Goal: Communication & Community: Answer question/provide support

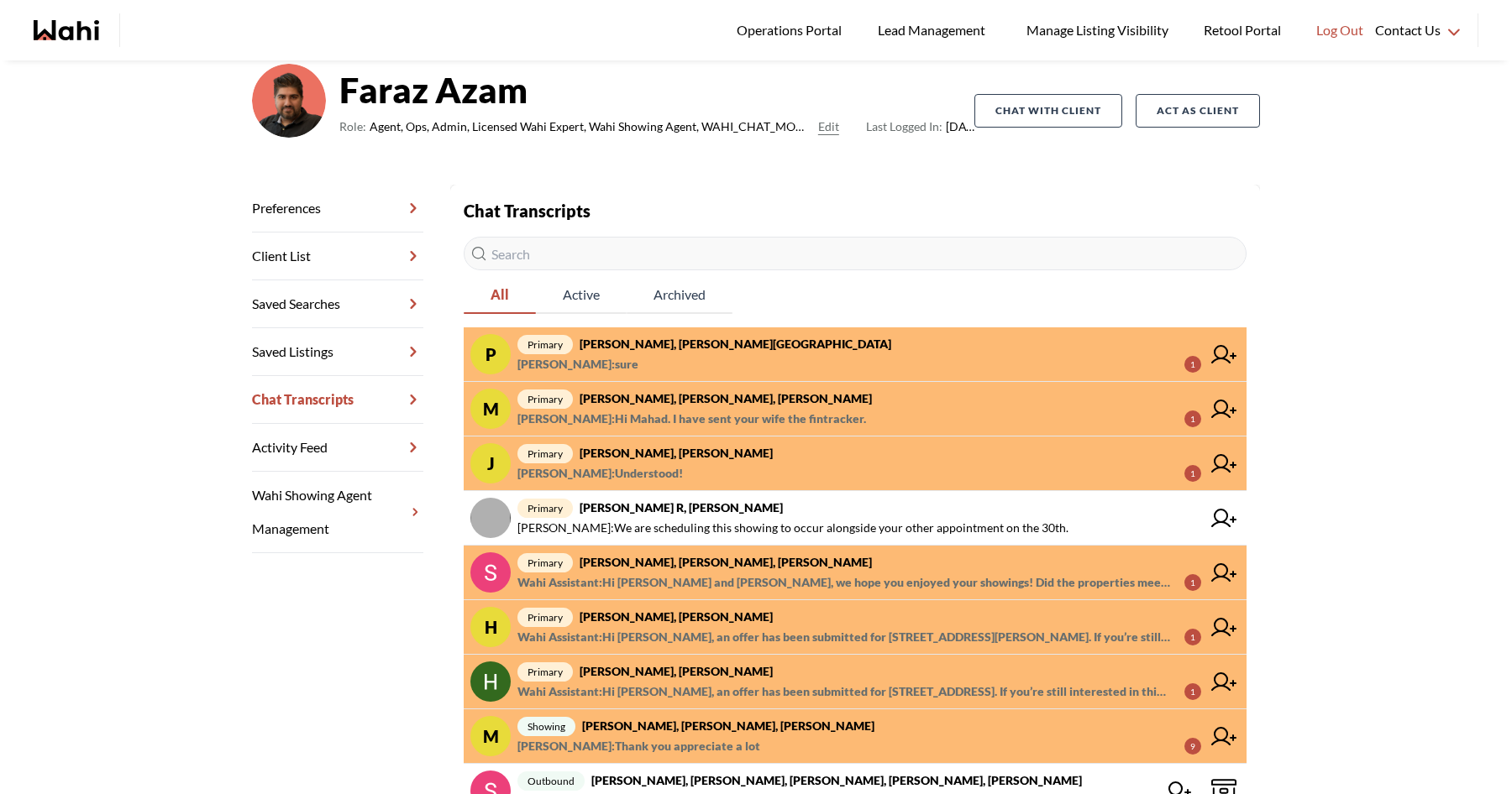
scroll to position [194, 0]
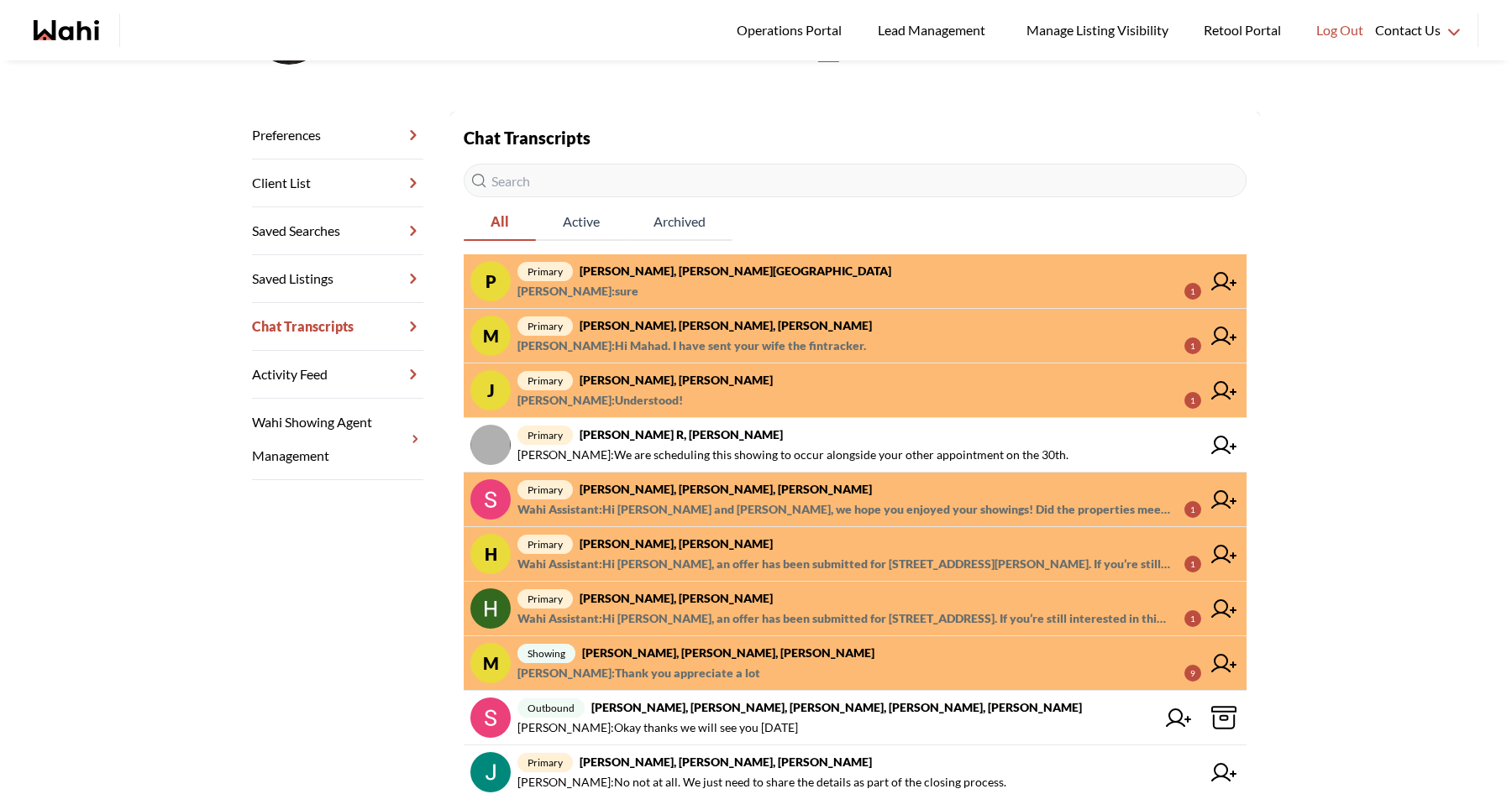
click at [63, 12] on div "Operations Portal Lead Management Manage Listing Visibility Retool Portal Log O…" at bounding box center [756, 30] width 1512 height 61
click at [66, 29] on icon "Wahi homepage" at bounding box center [79, 30] width 40 height 20
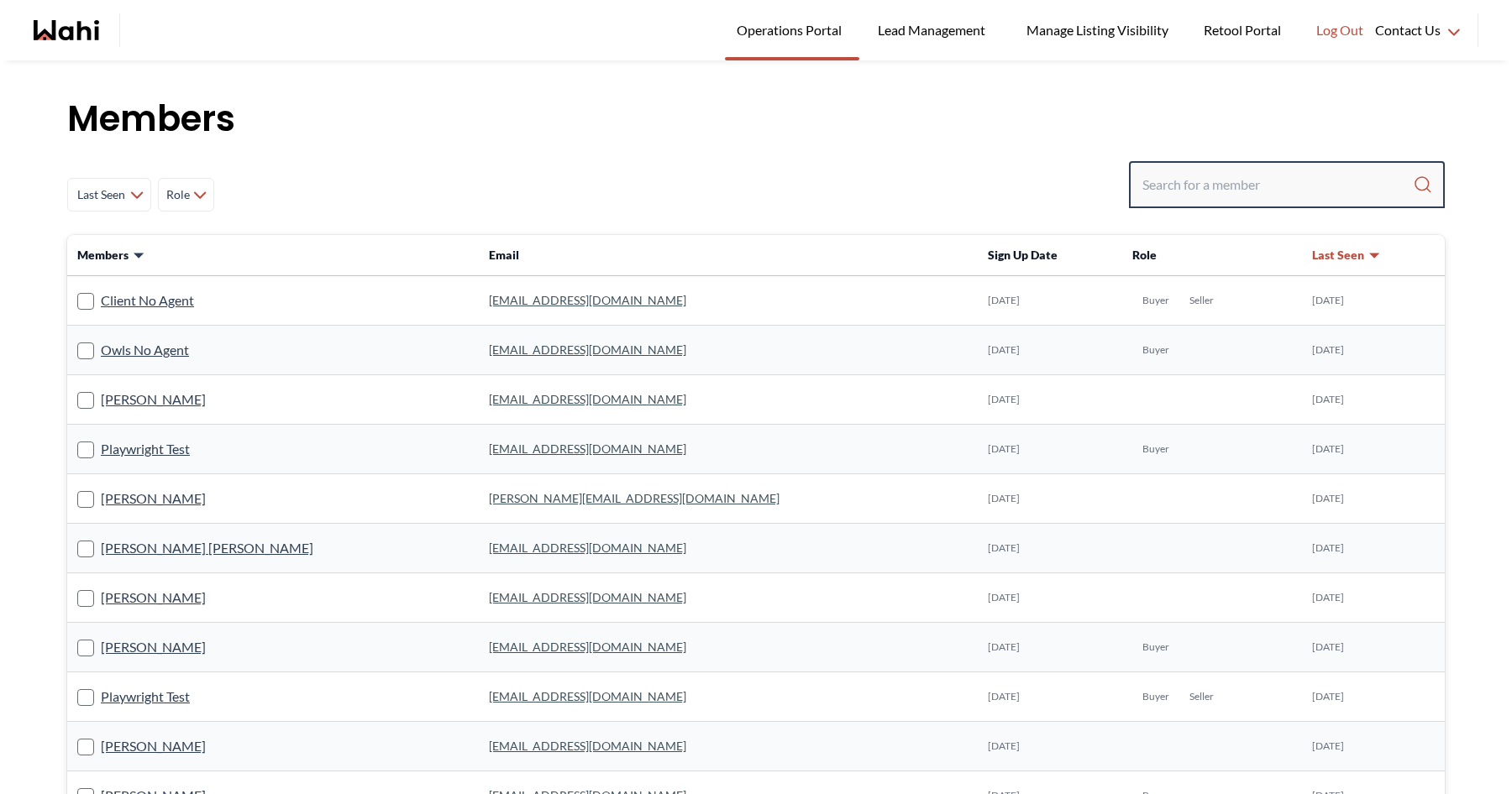
click at [1215, 177] on input "Search input" at bounding box center [1277, 184] width 270 height 30
type input "maxime"
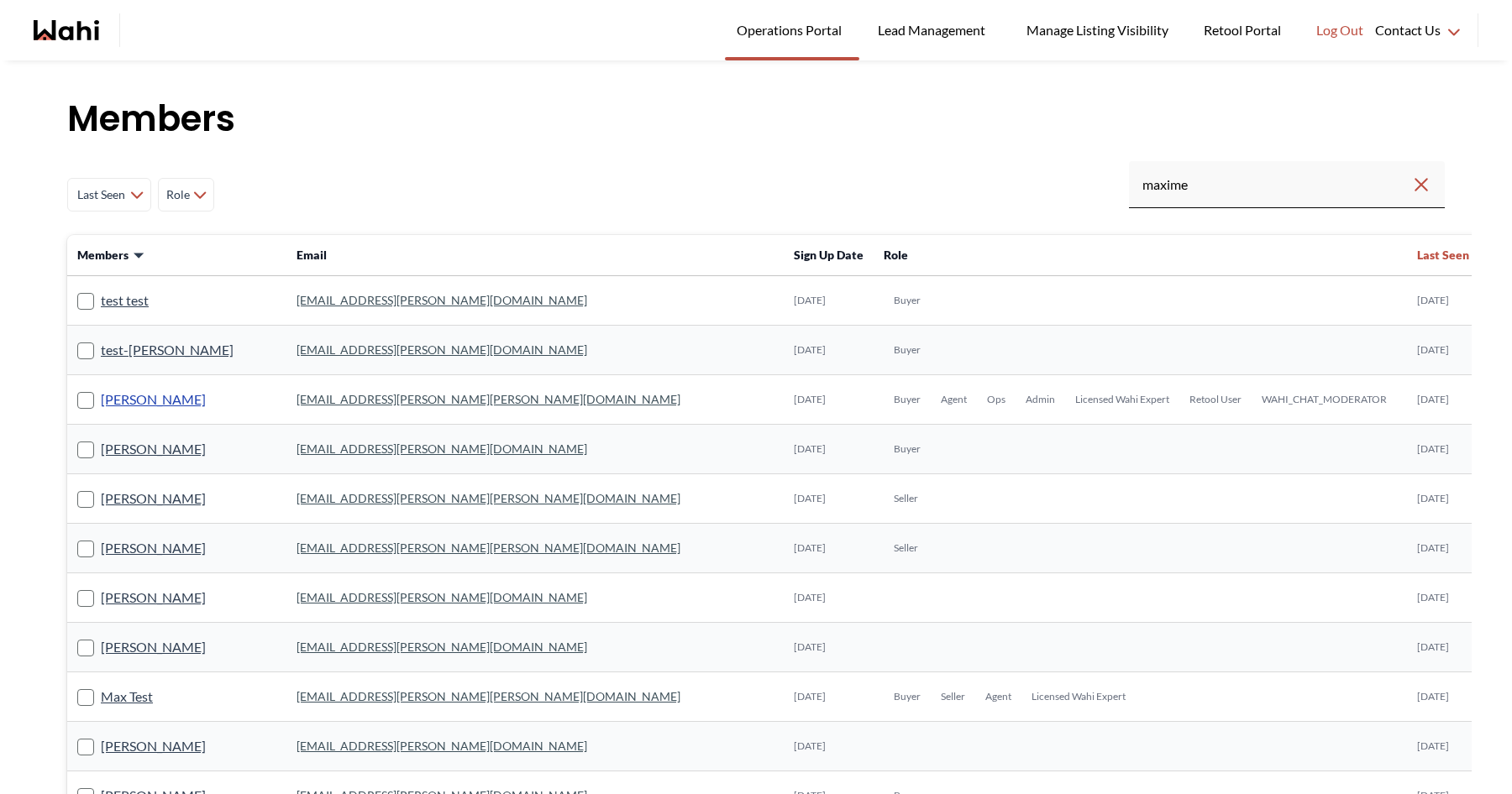
click at [163, 396] on link "Maxime Lefebvre" at bounding box center [153, 400] width 105 height 22
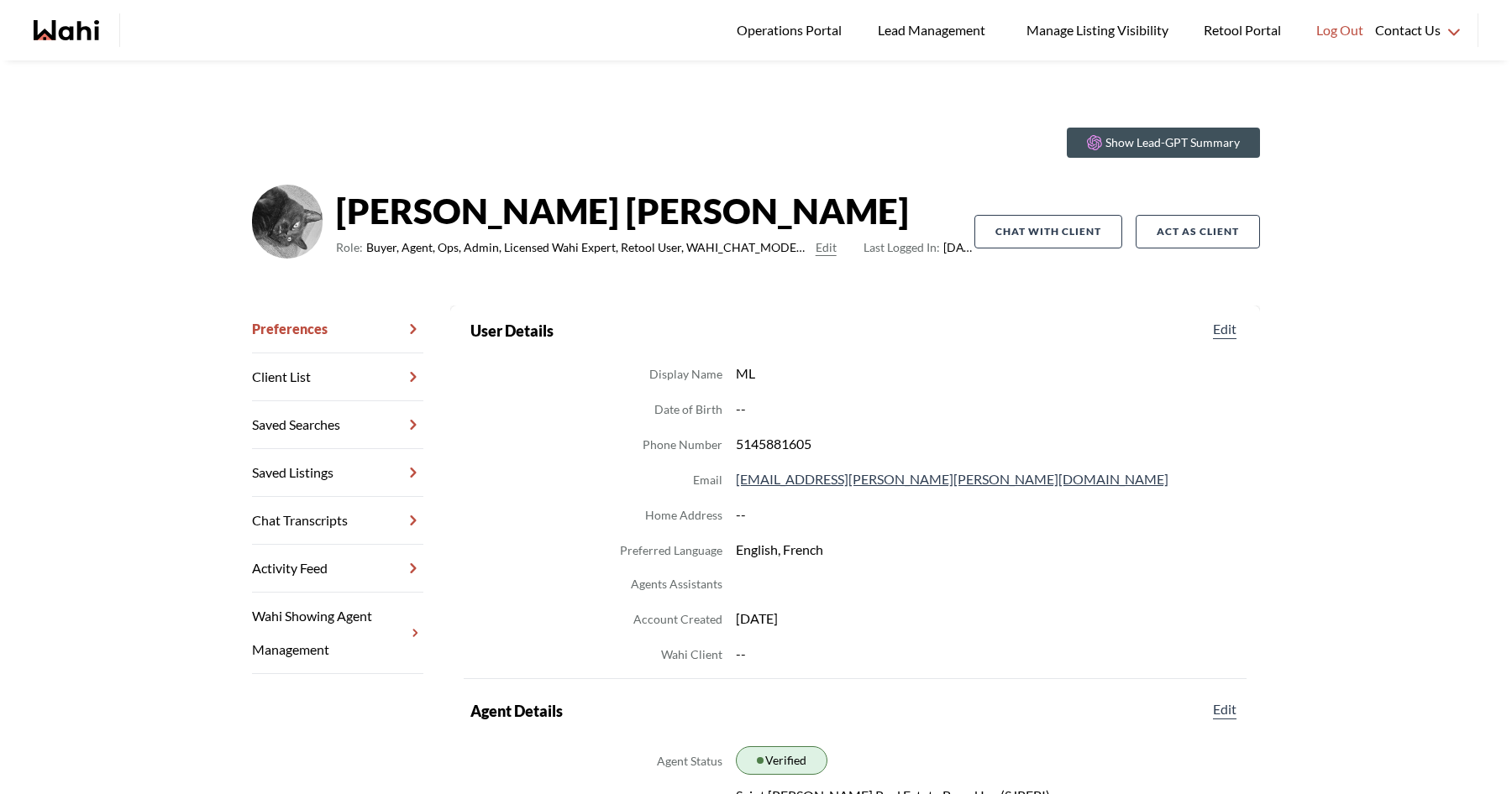
click at [357, 526] on link "Chat Transcripts" at bounding box center [337, 520] width 171 height 48
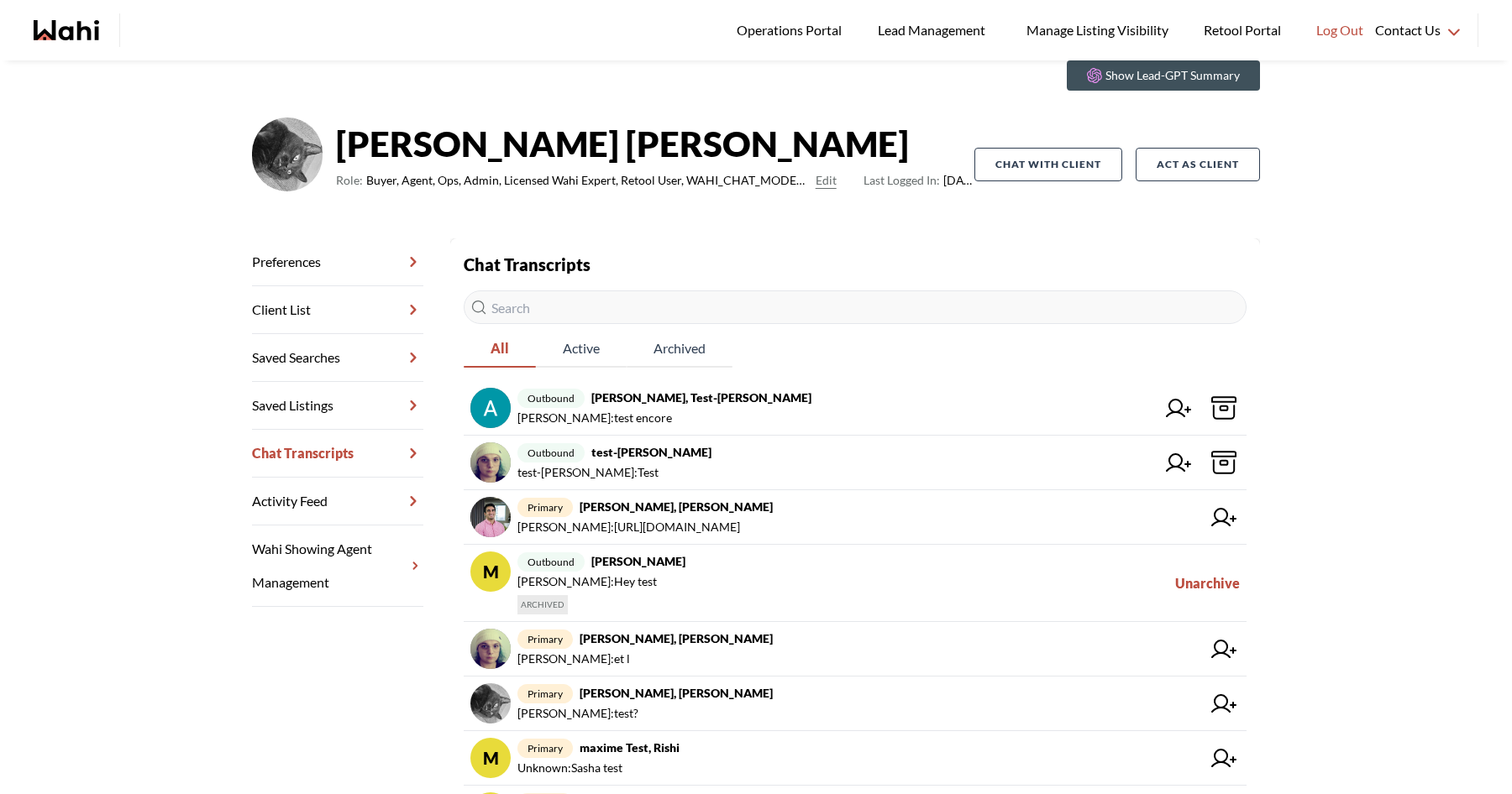
scroll to position [69, 0]
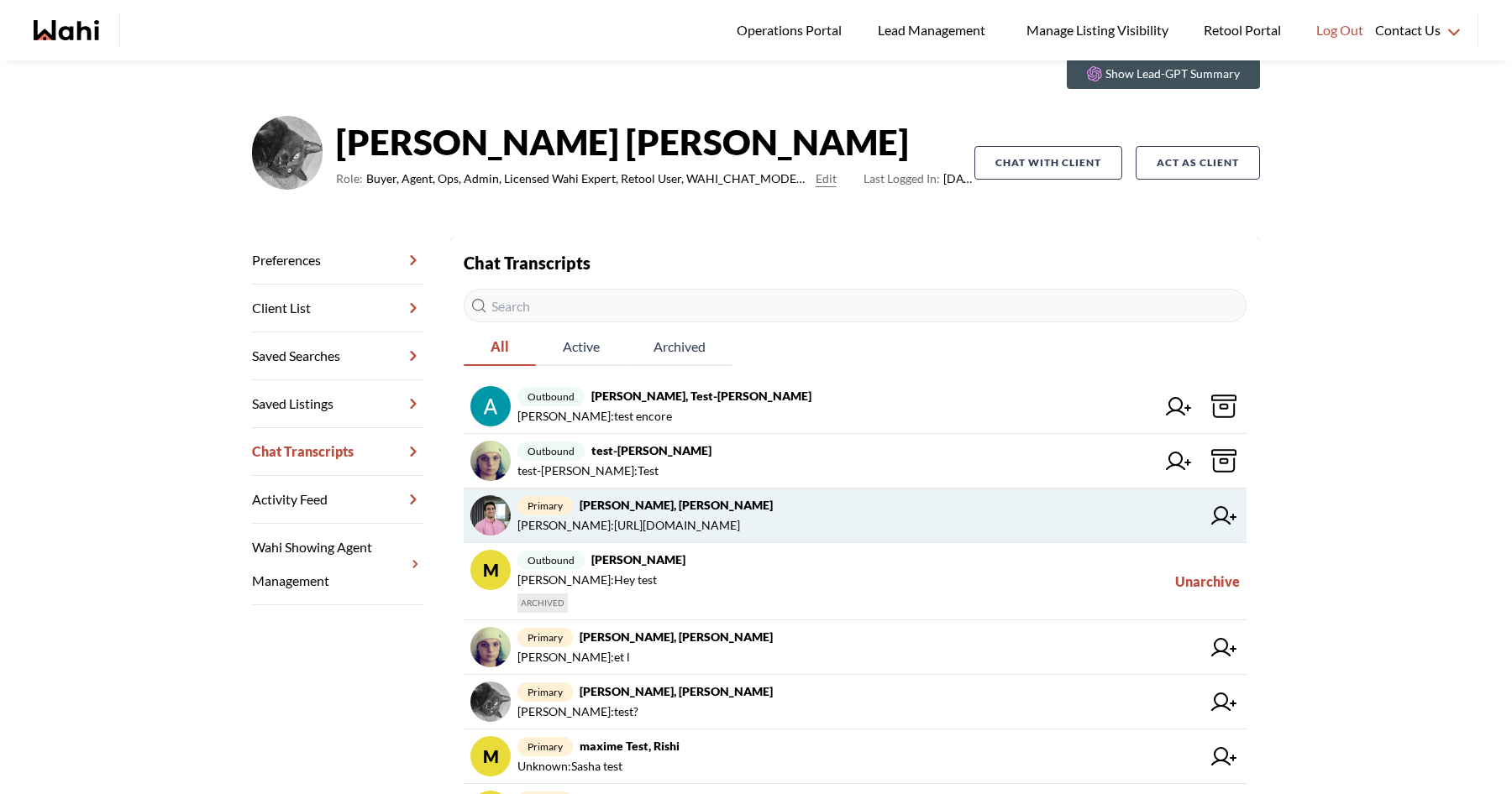
click at [1225, 514] on icon at bounding box center [1224, 515] width 25 height 19
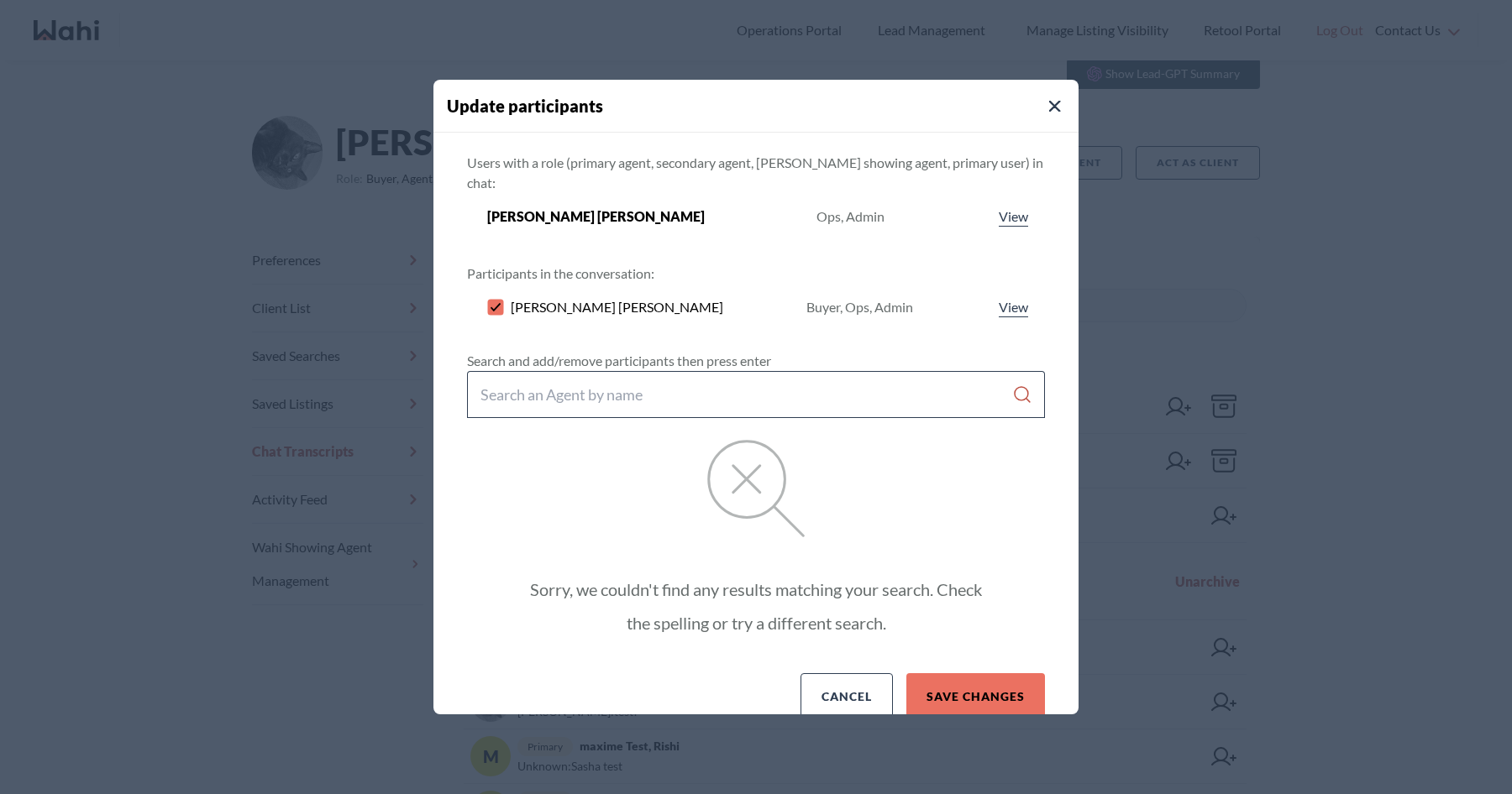
click at [718, 380] on input "Search input" at bounding box center [745, 395] width 532 height 30
type input "anthony"
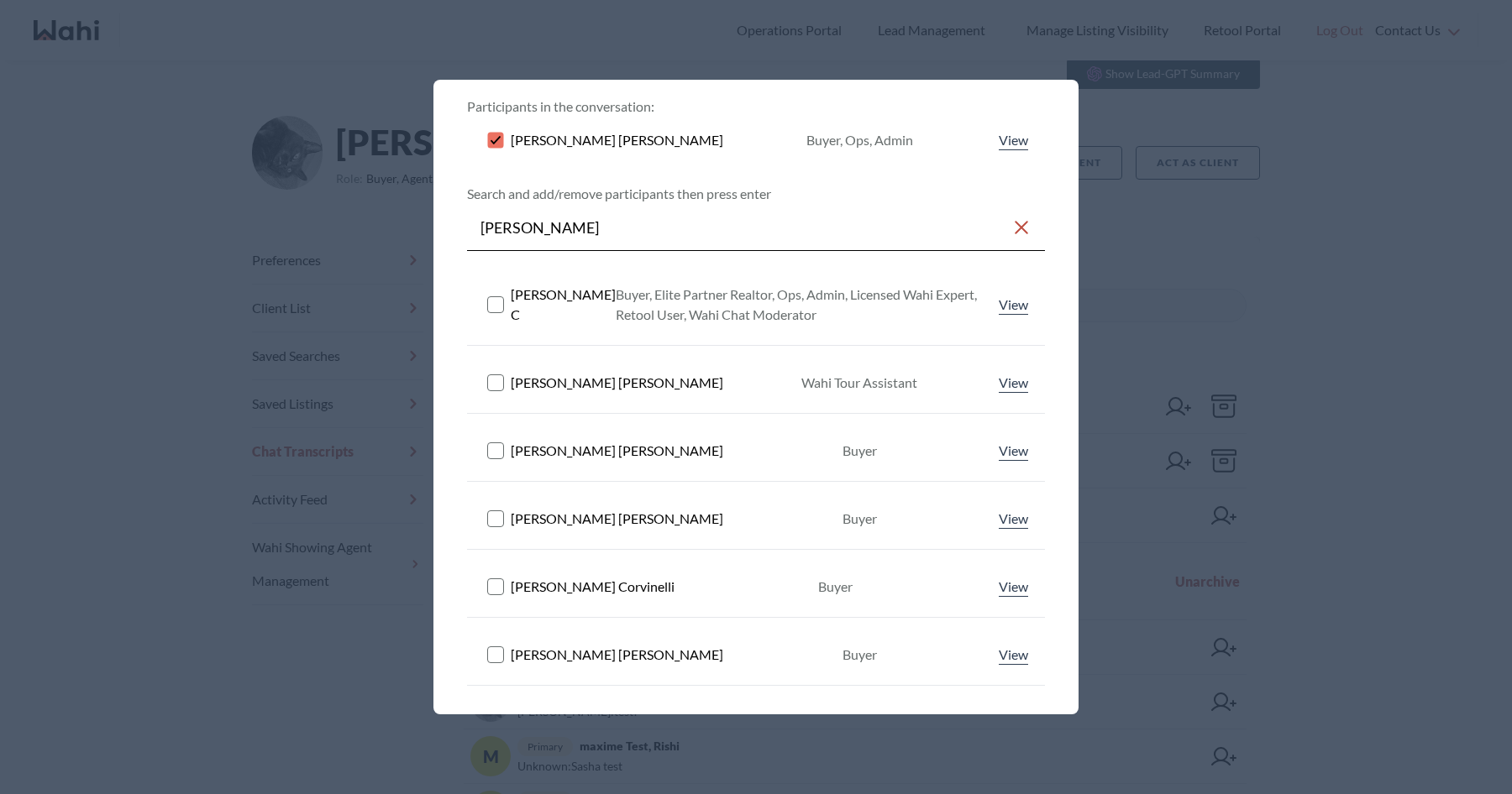
scroll to position [172, 0]
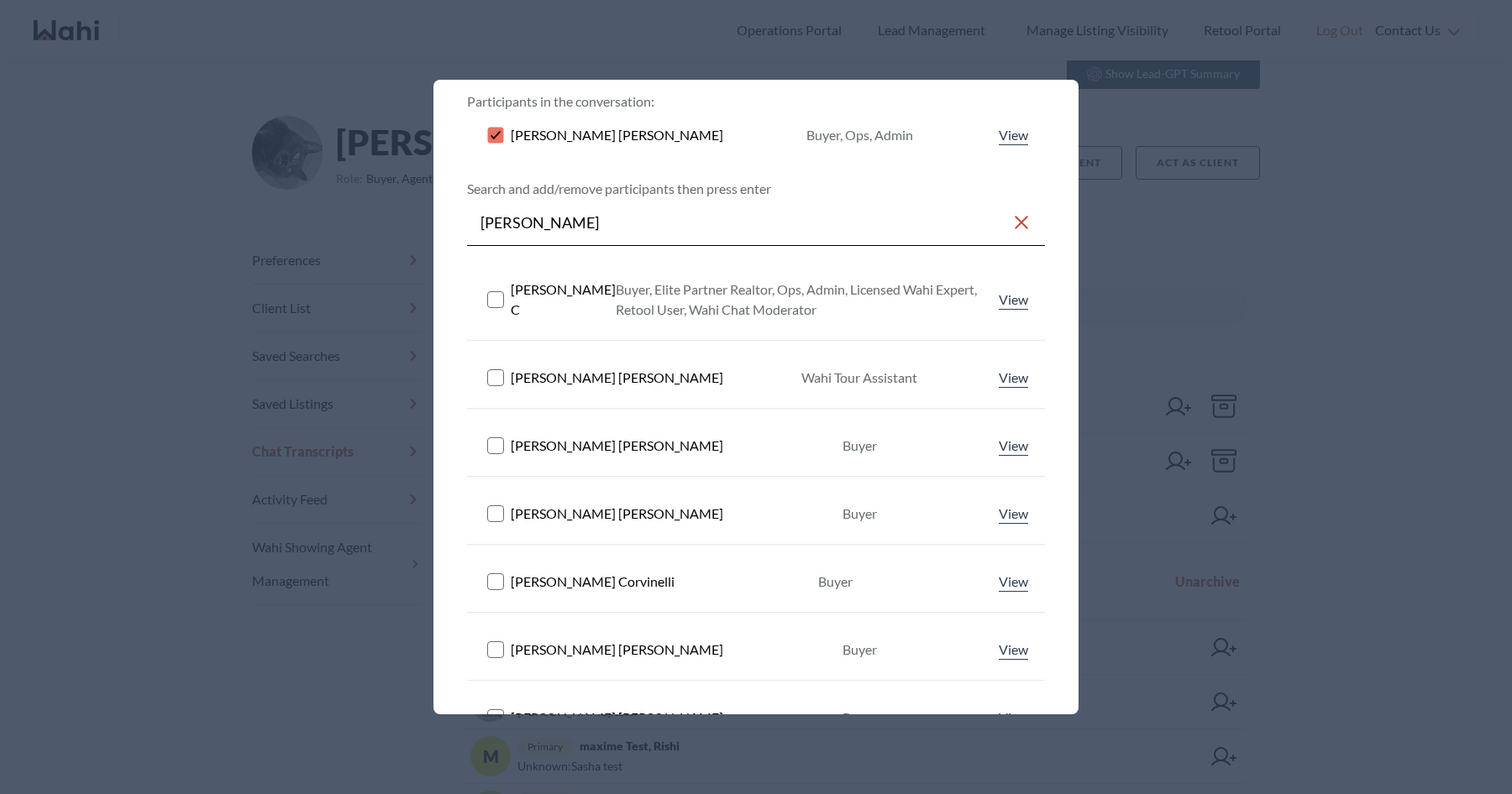
click at [493, 291] on rect at bounding box center [495, 299] width 16 height 16
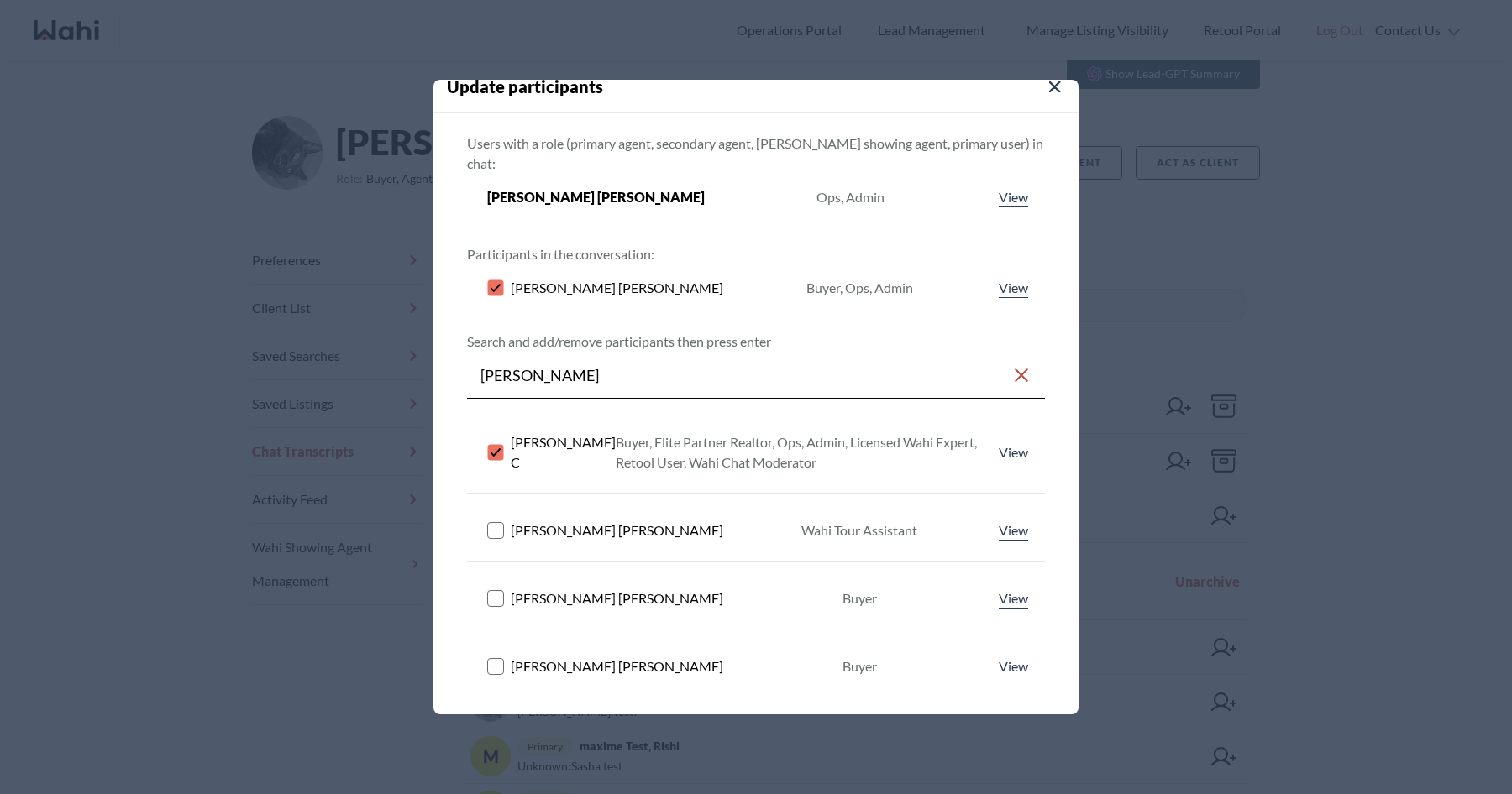
scroll to position [0, 0]
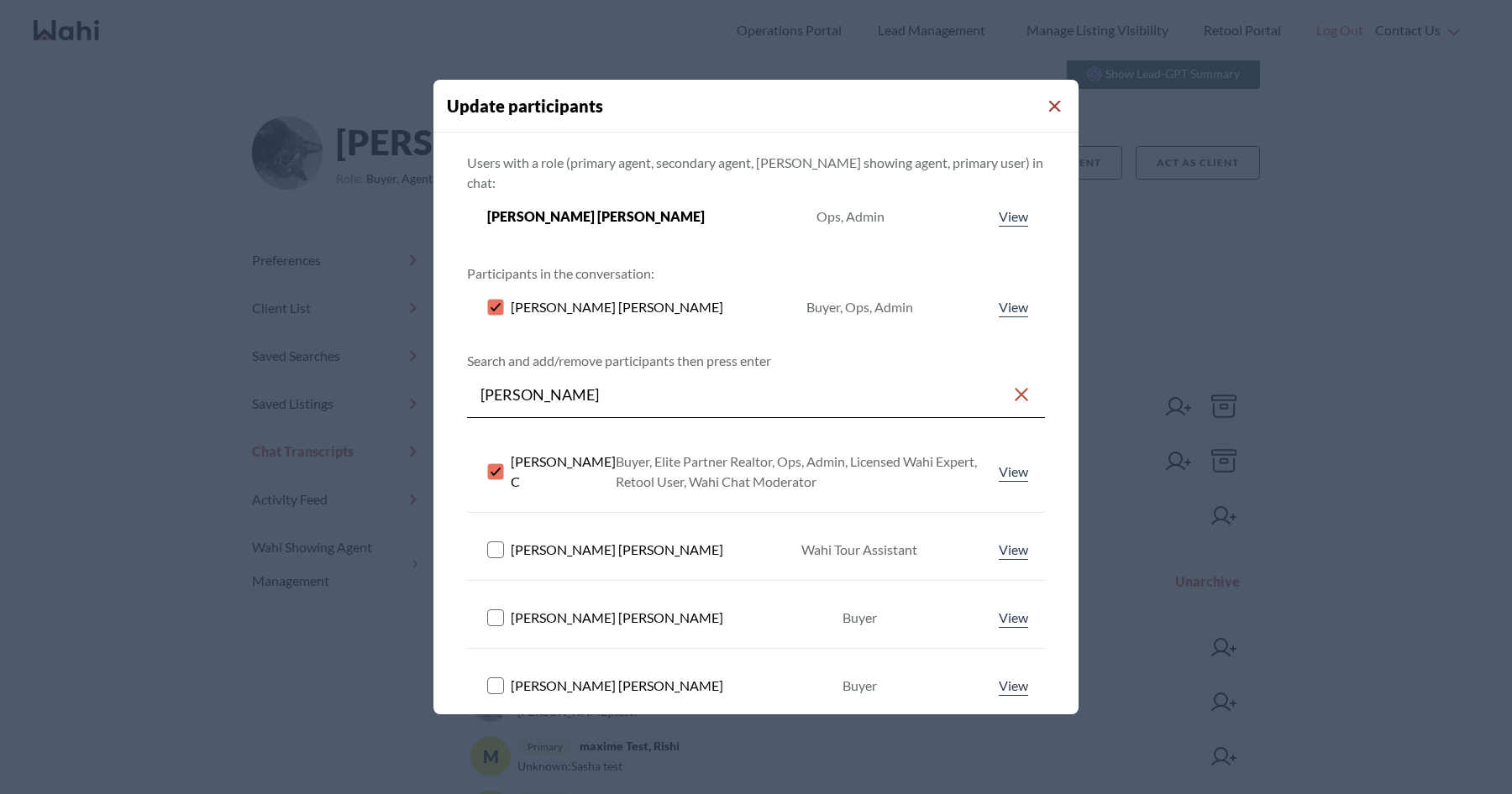
click at [1055, 106] on icon "Close Modal" at bounding box center [1055, 107] width 12 height 12
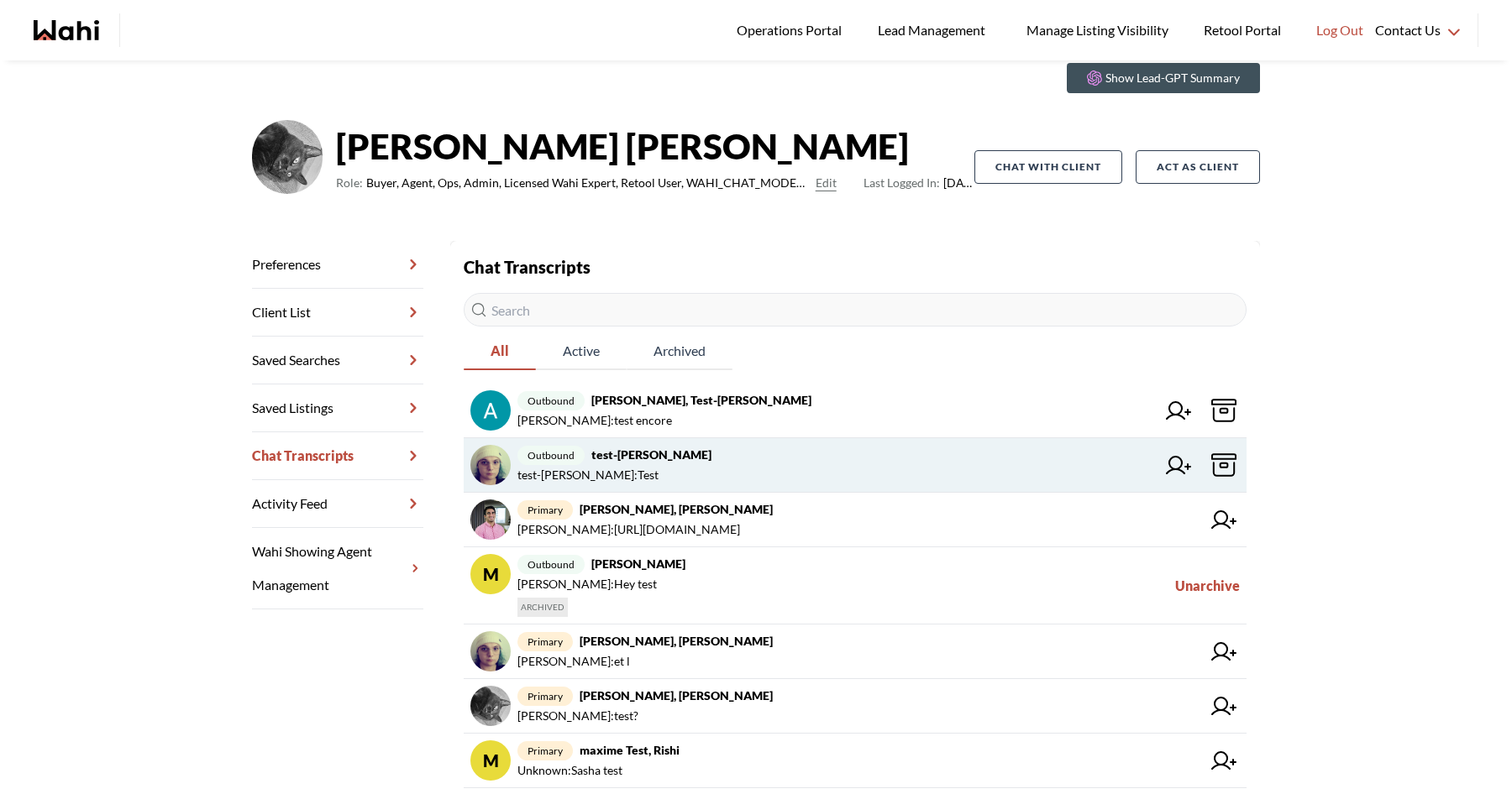
scroll to position [64, 0]
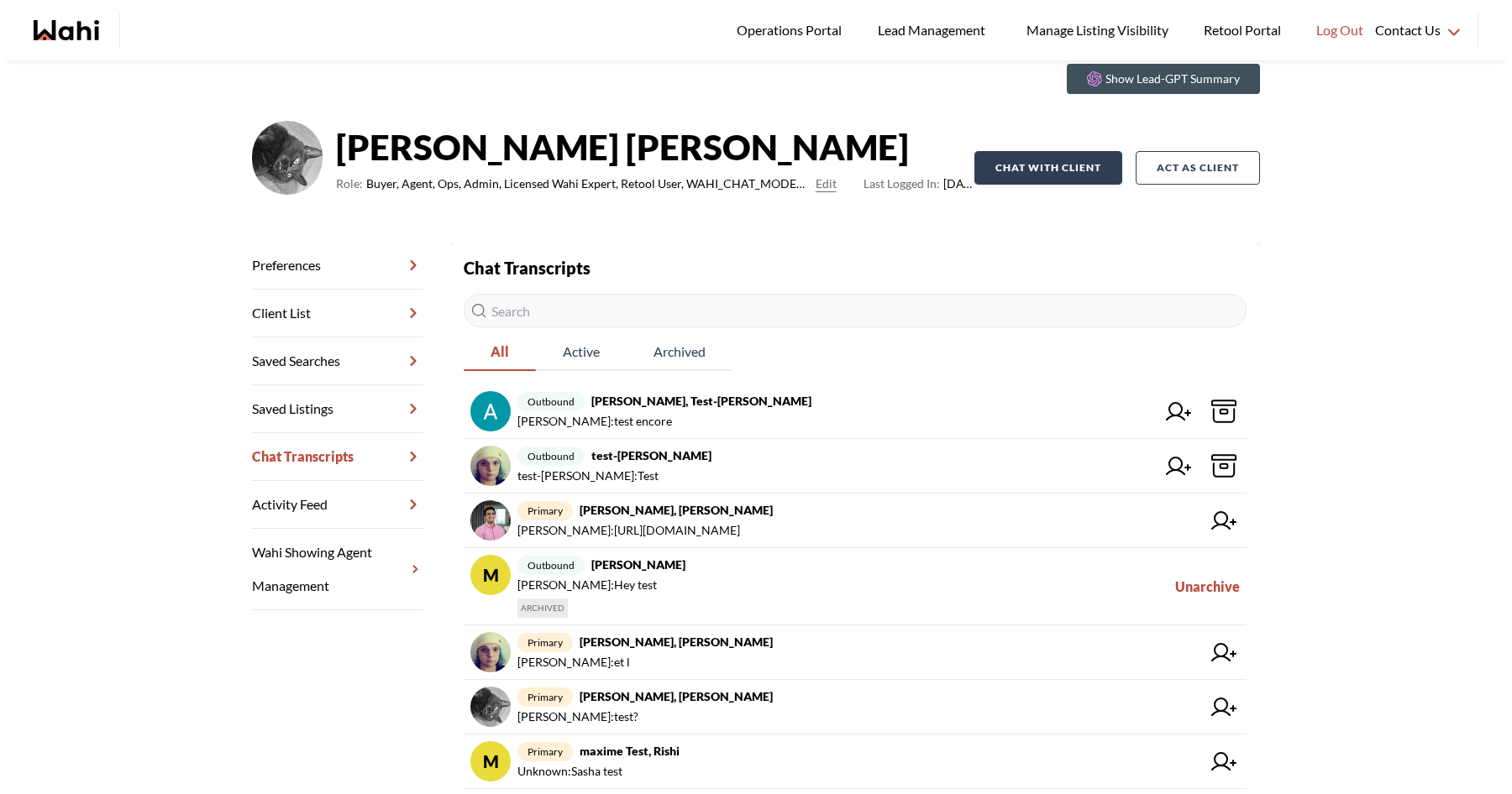
click at [1061, 179] on button "Chat with client" at bounding box center [1048, 168] width 147 height 34
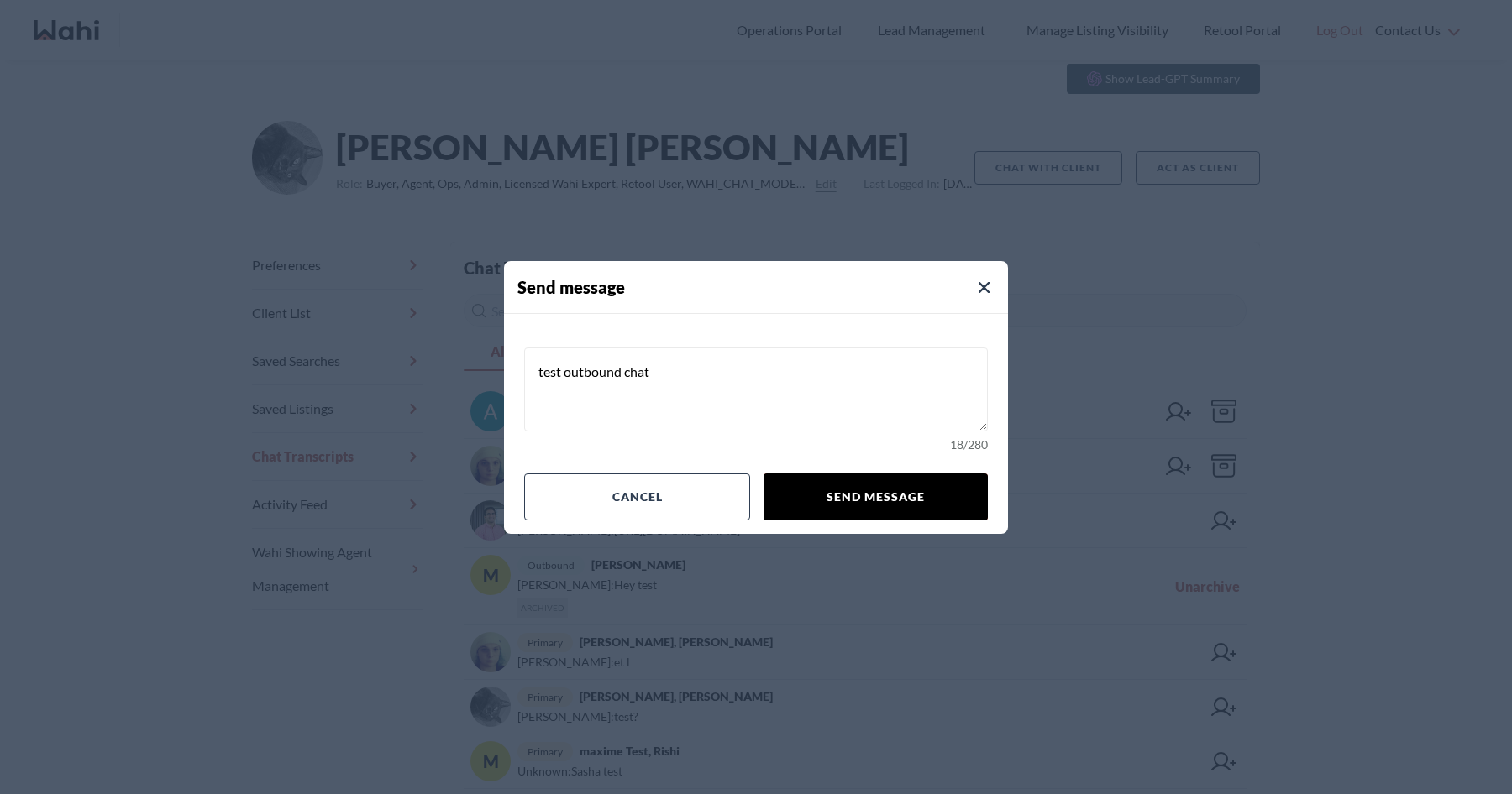
type textarea "test outbound chat"
click at [940, 490] on button "Send message" at bounding box center [875, 497] width 224 height 47
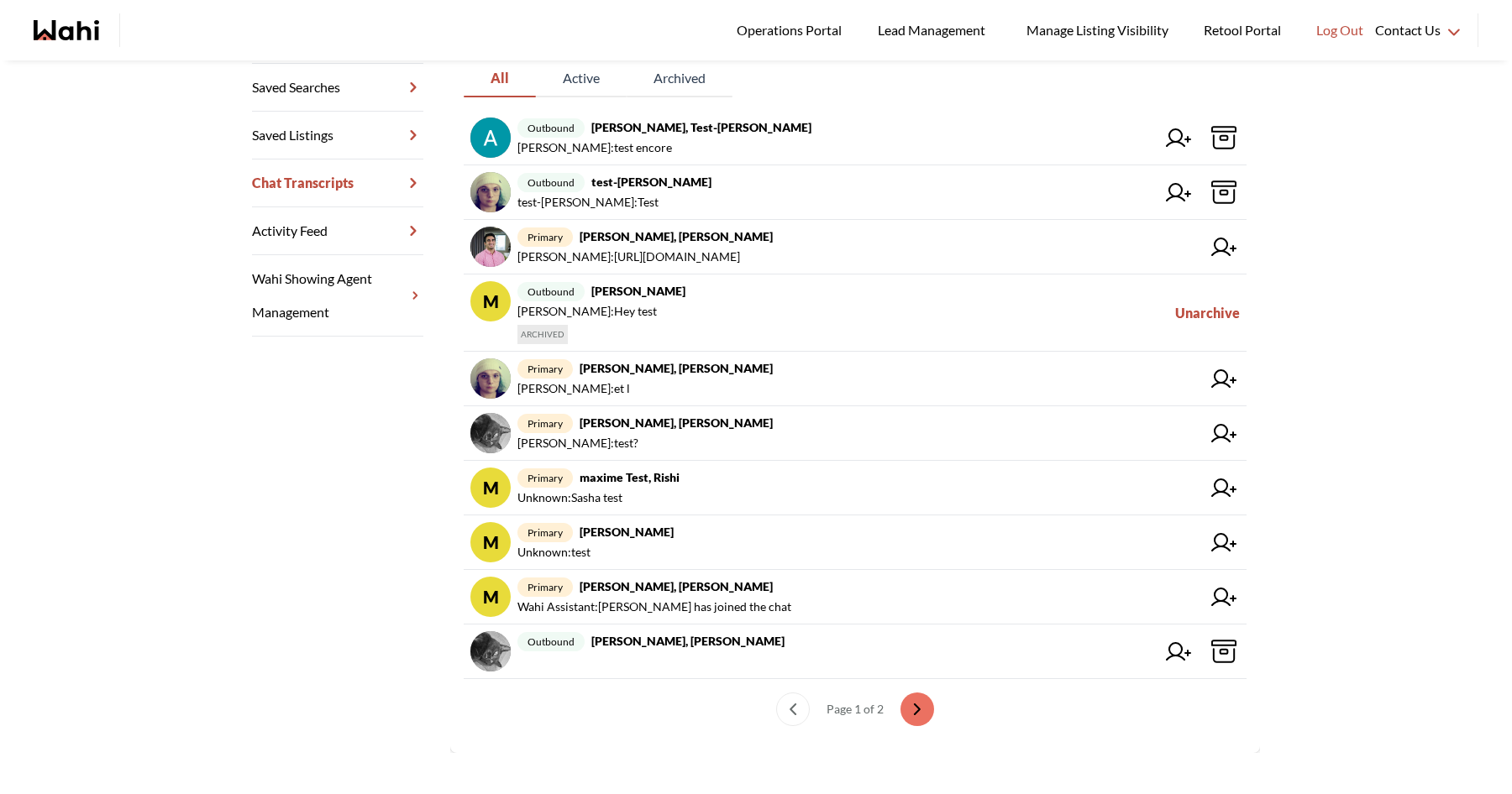
scroll to position [350, 0]
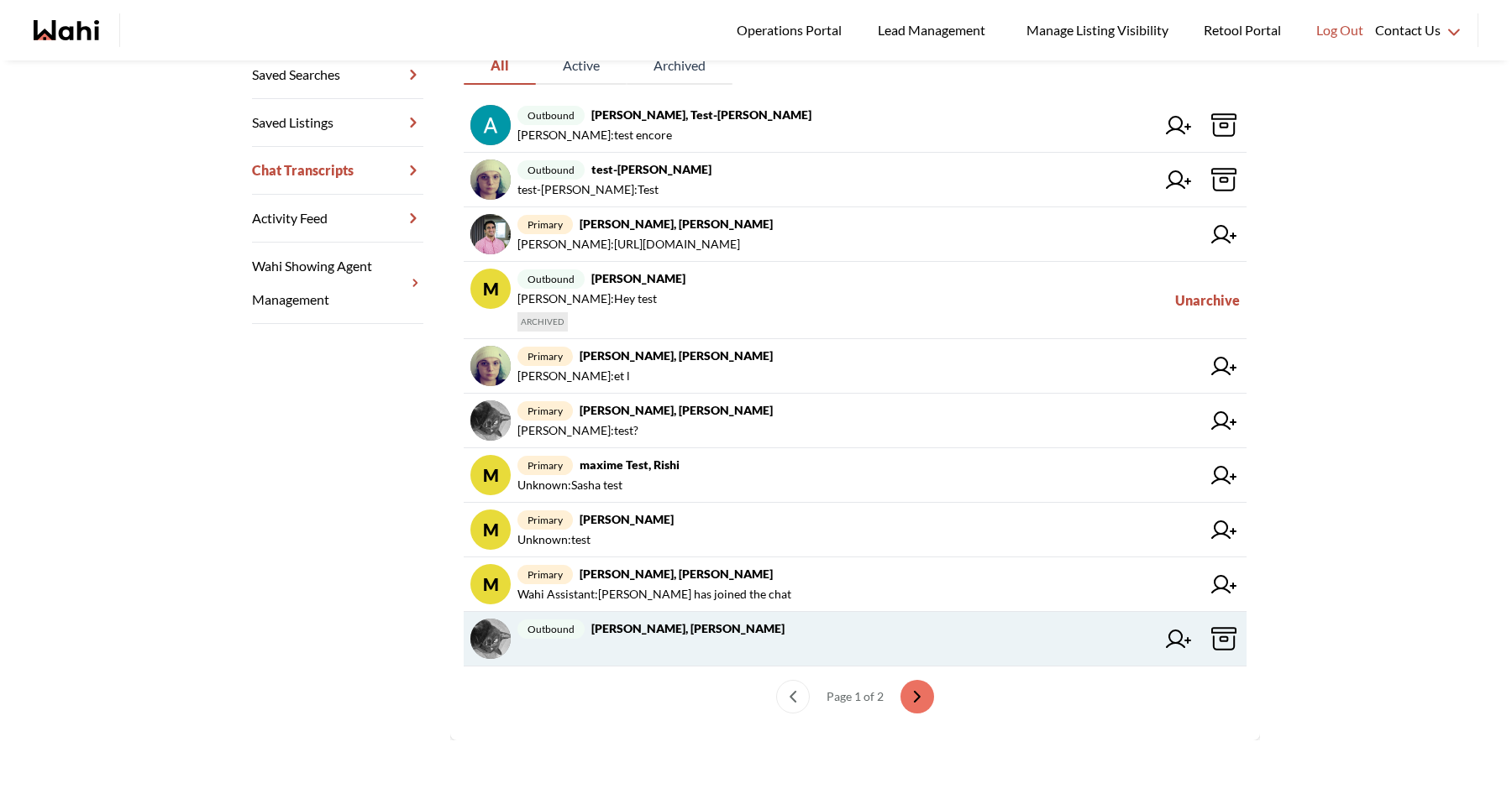
click at [736, 638] on div "outbound Maxime Lefebvre, Sasha" at bounding box center [836, 639] width 638 height 40
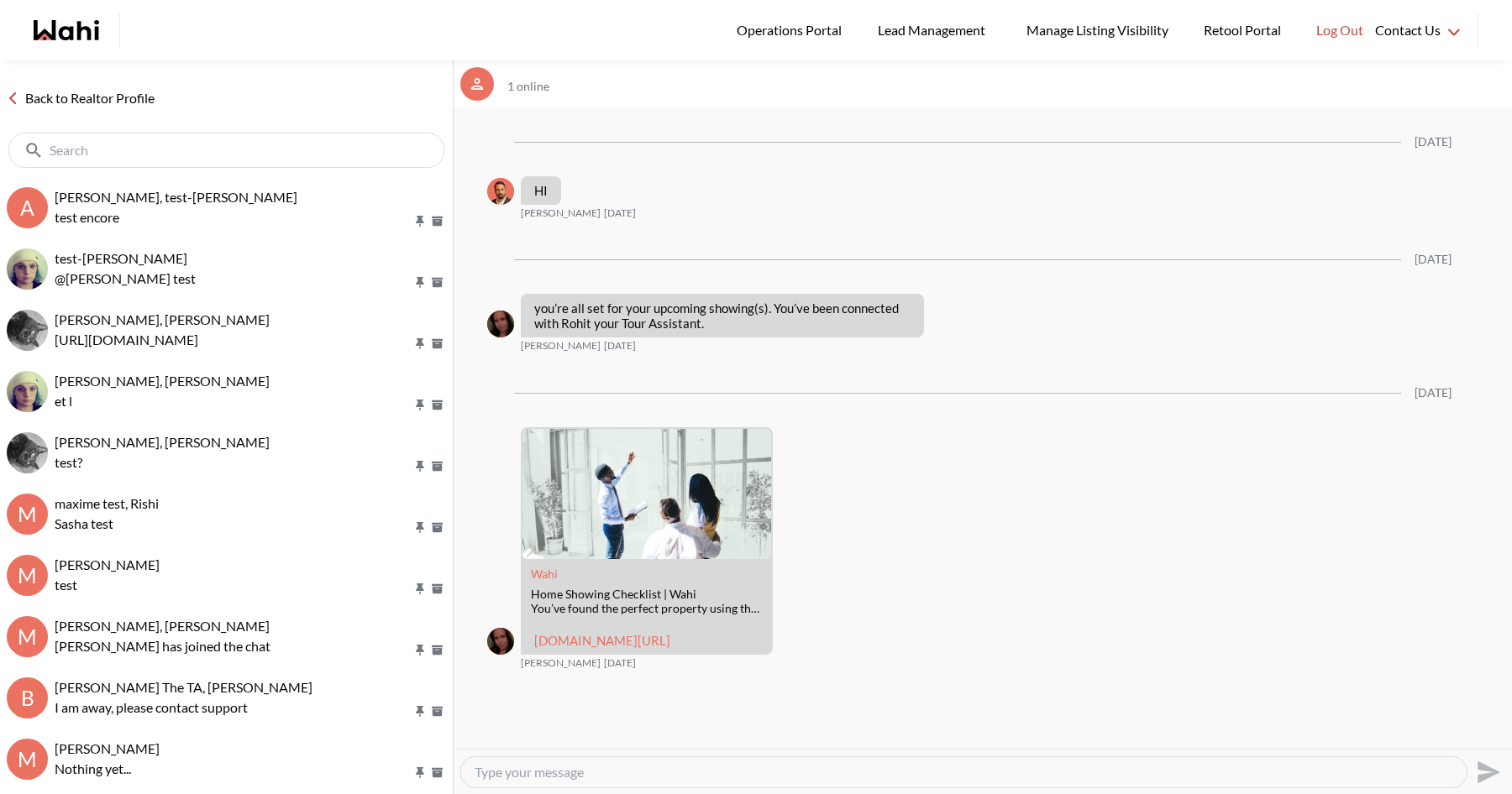
click at [117, 97] on link "Back to Realtor Profile" at bounding box center [80, 99] width 161 height 22
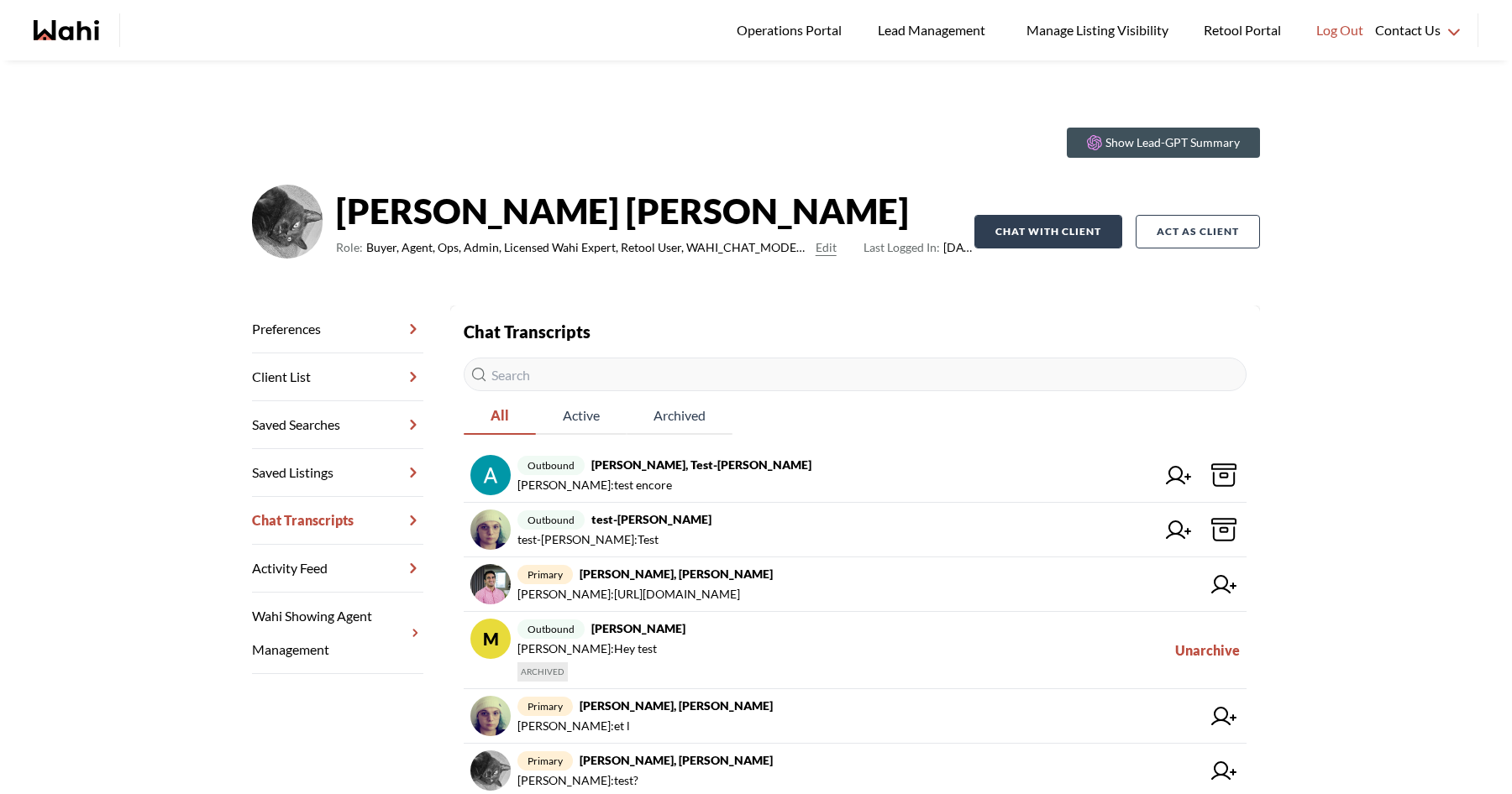
click at [1061, 231] on button "Chat with client" at bounding box center [1048, 232] width 147 height 34
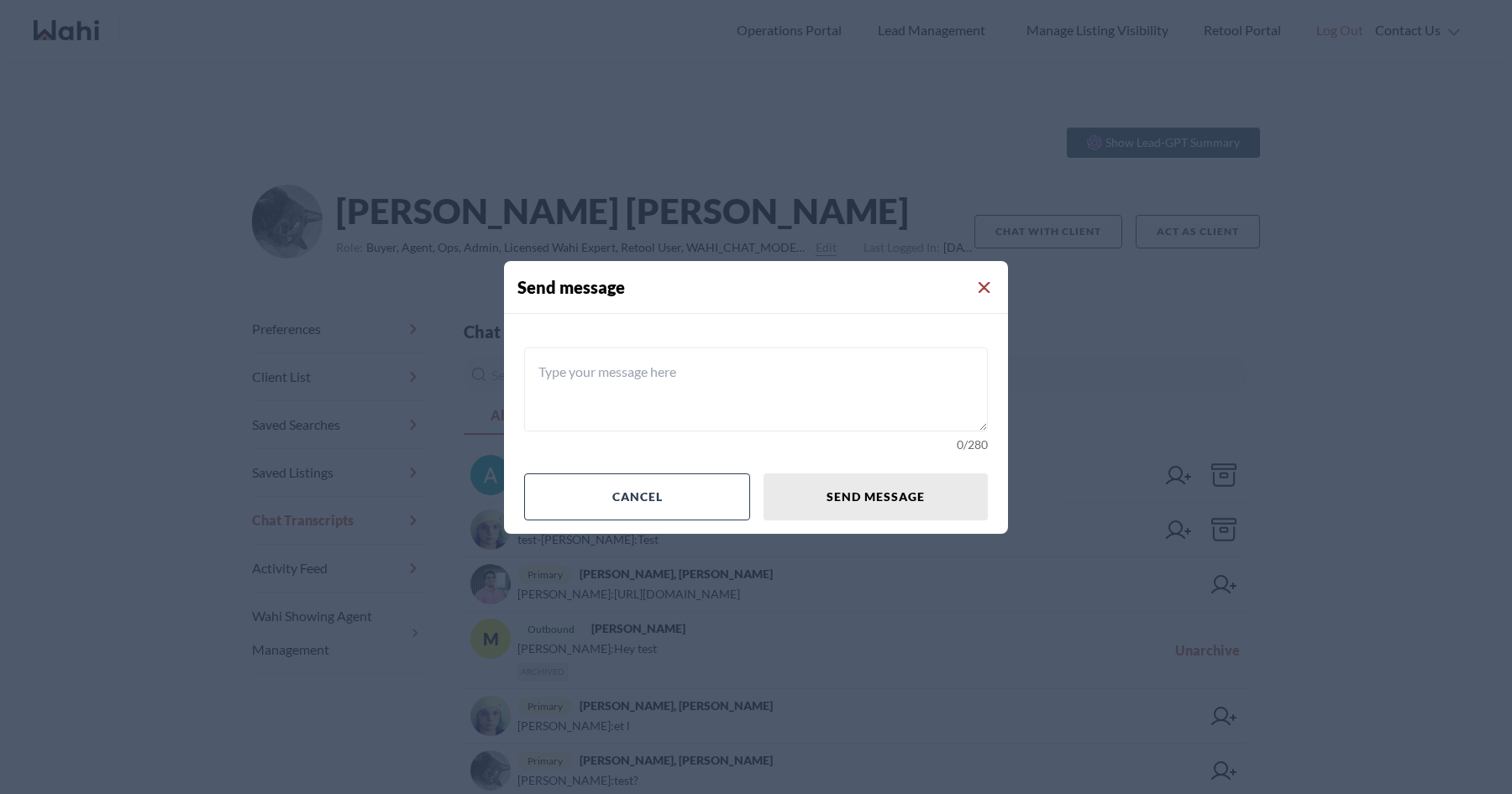
click at [985, 282] on icon "Close Modal" at bounding box center [985, 288] width 12 height 12
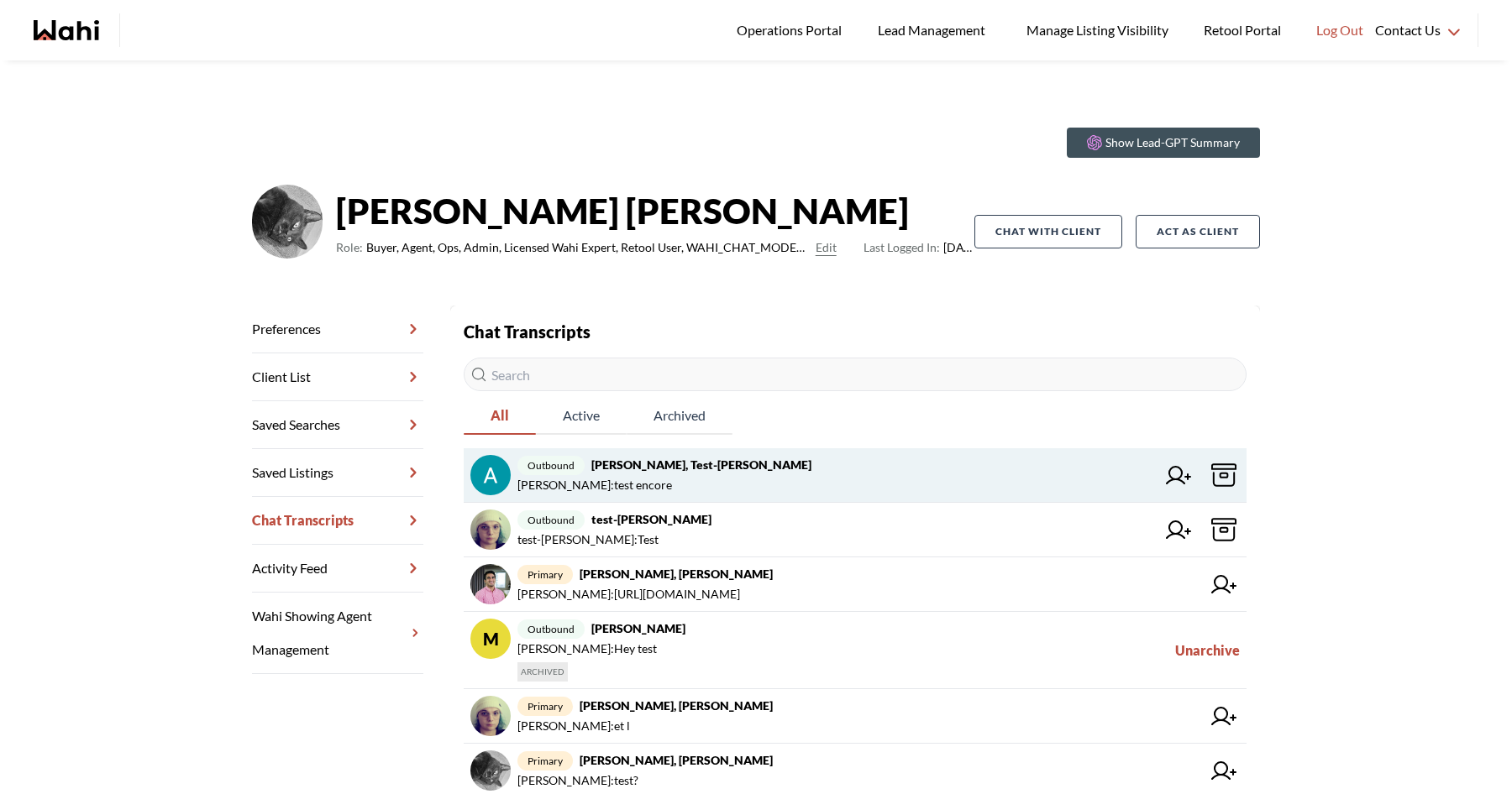
scroll to position [35, 0]
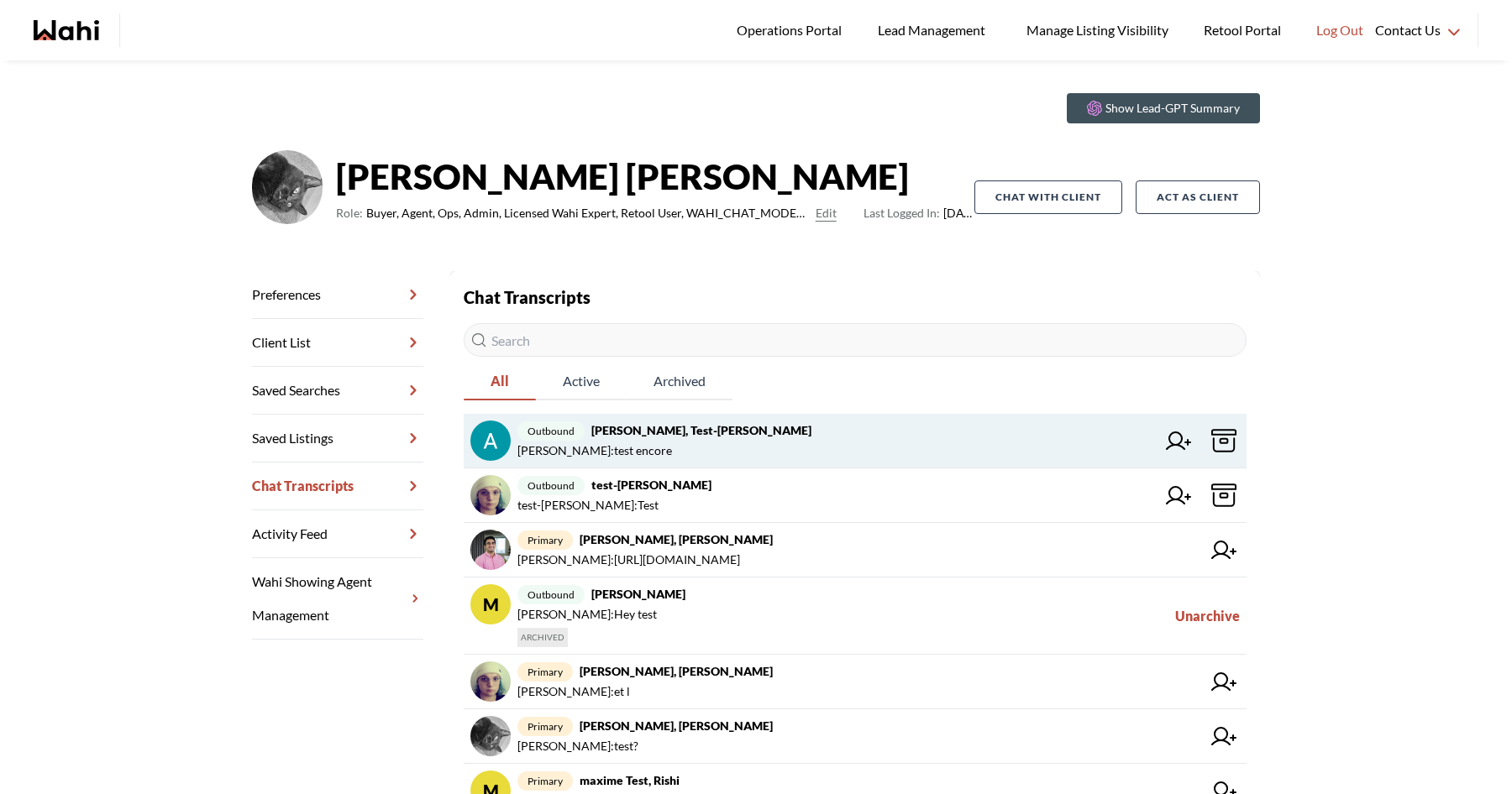
click at [1174, 440] on icon at bounding box center [1178, 440] width 25 height 19
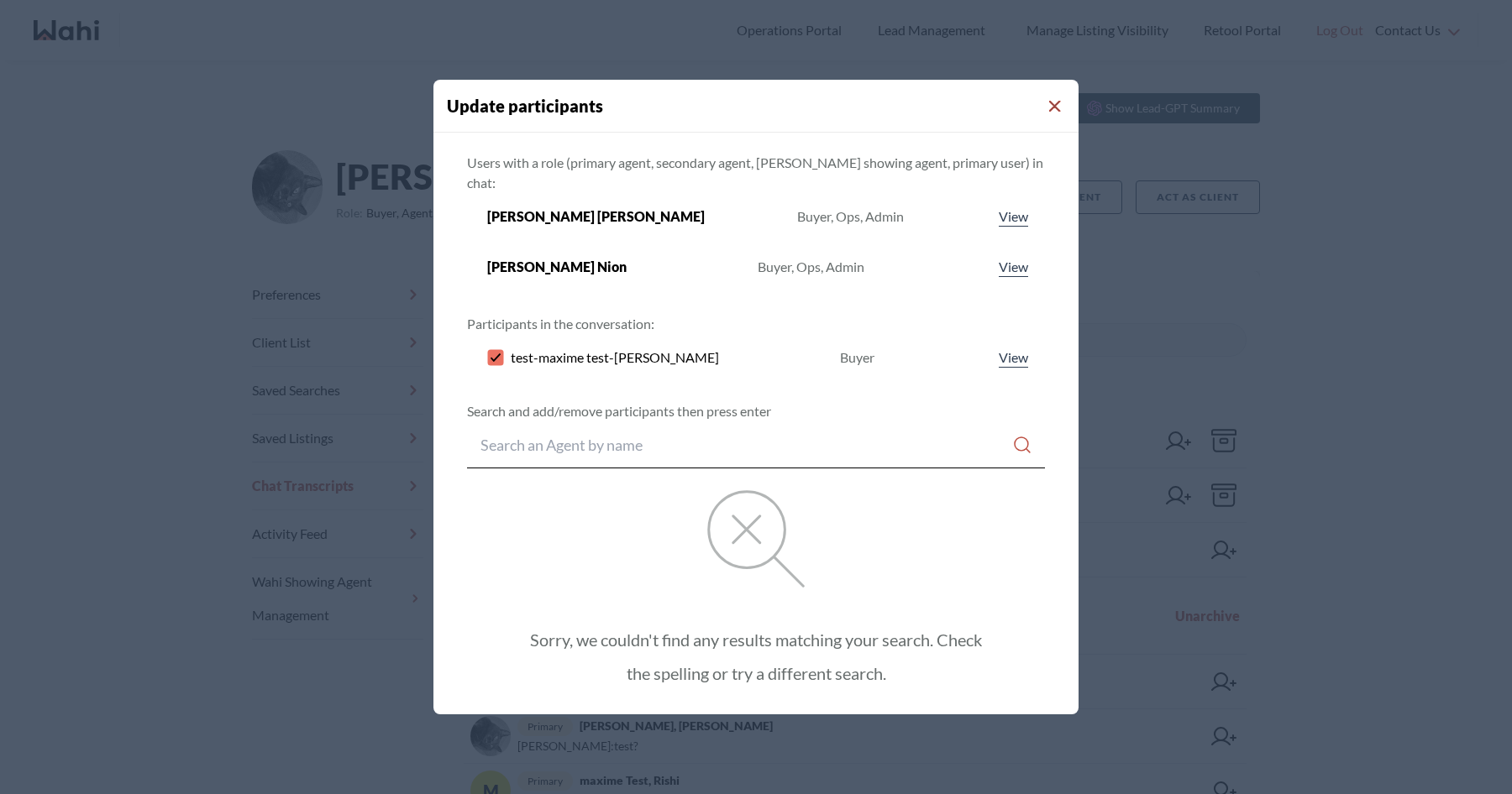
click at [1049, 107] on icon "Close Modal" at bounding box center [1055, 107] width 12 height 12
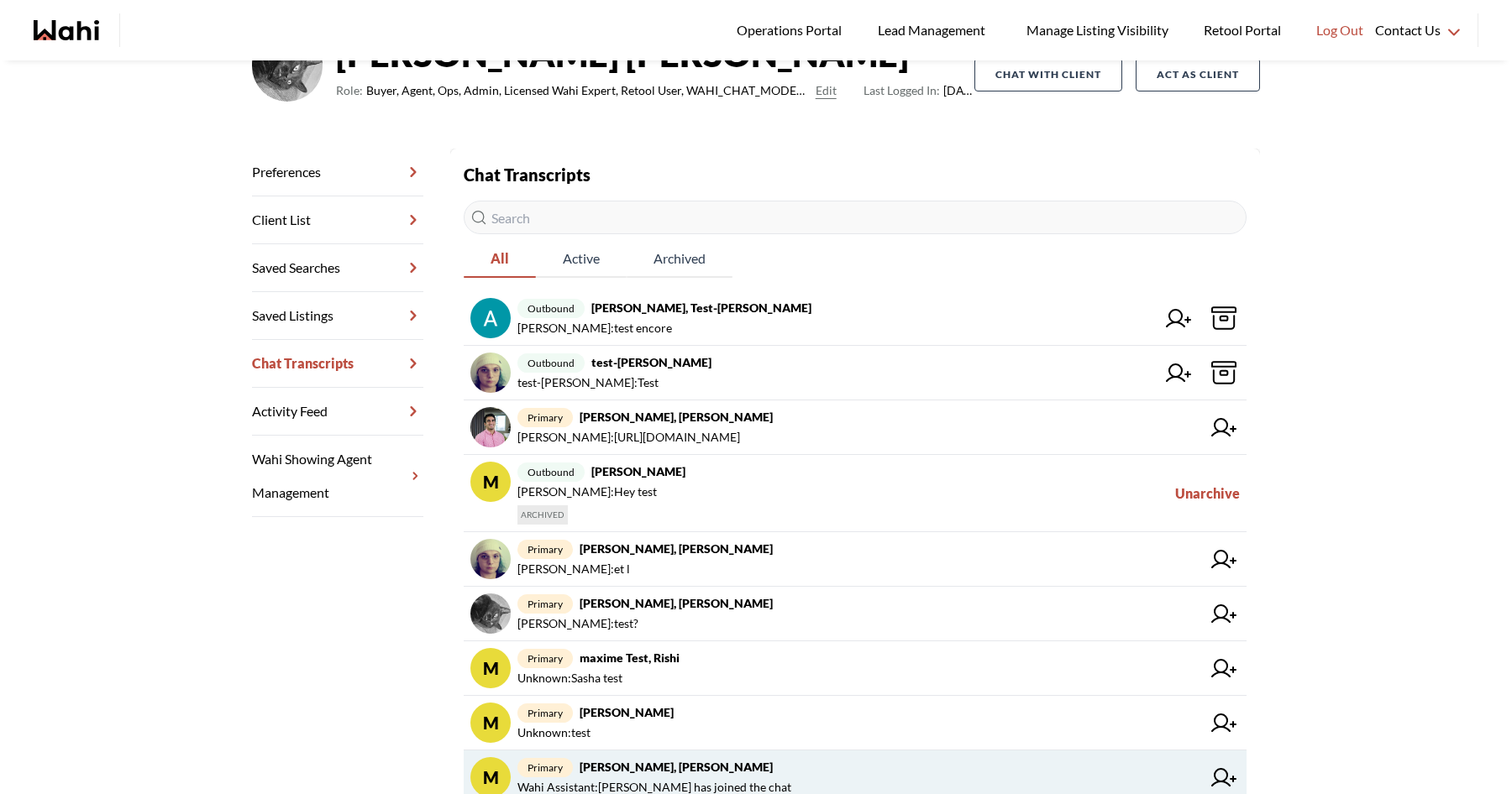
scroll to position [144, 0]
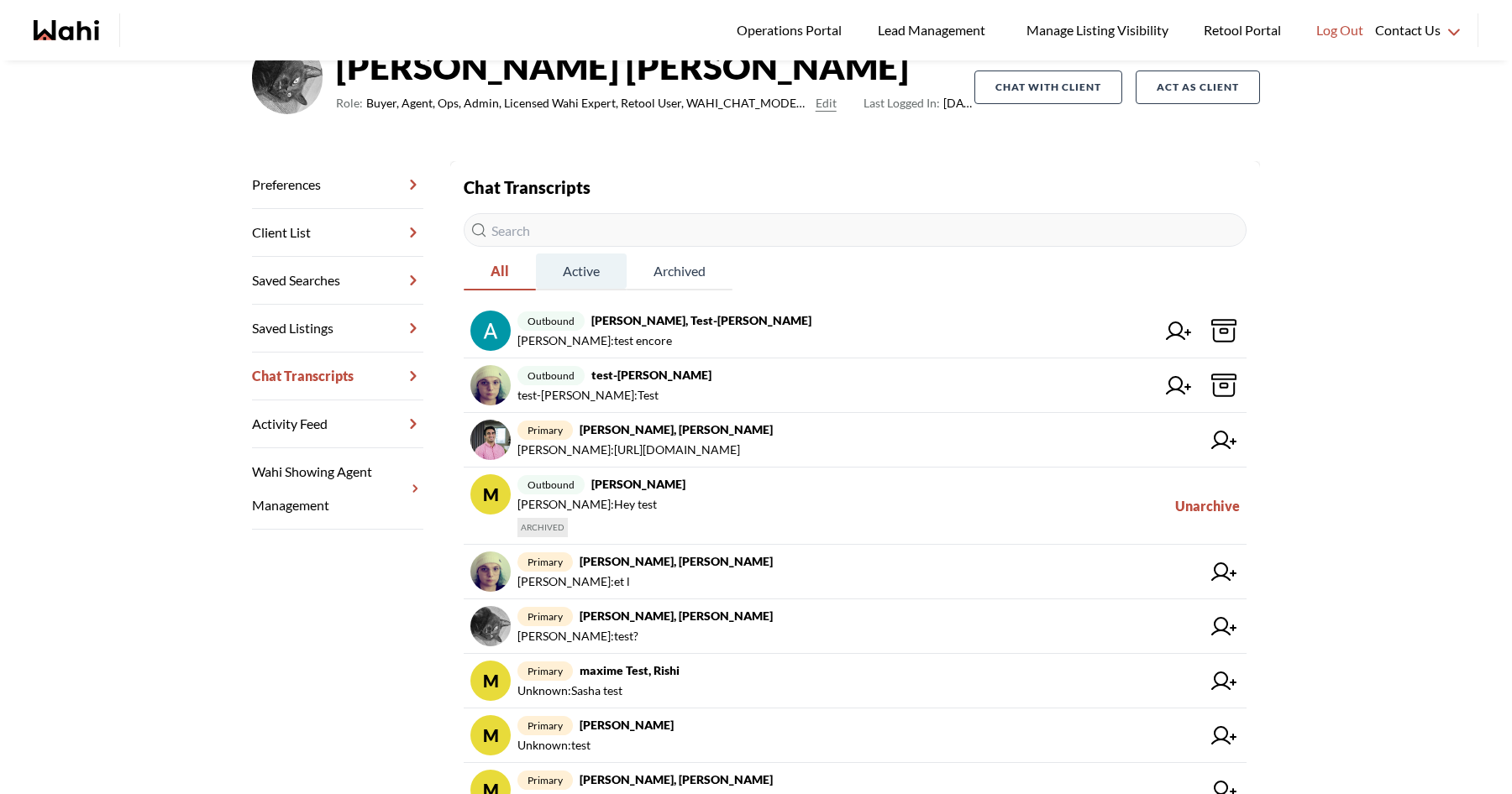
click at [580, 273] on span "Active" at bounding box center [581, 271] width 91 height 35
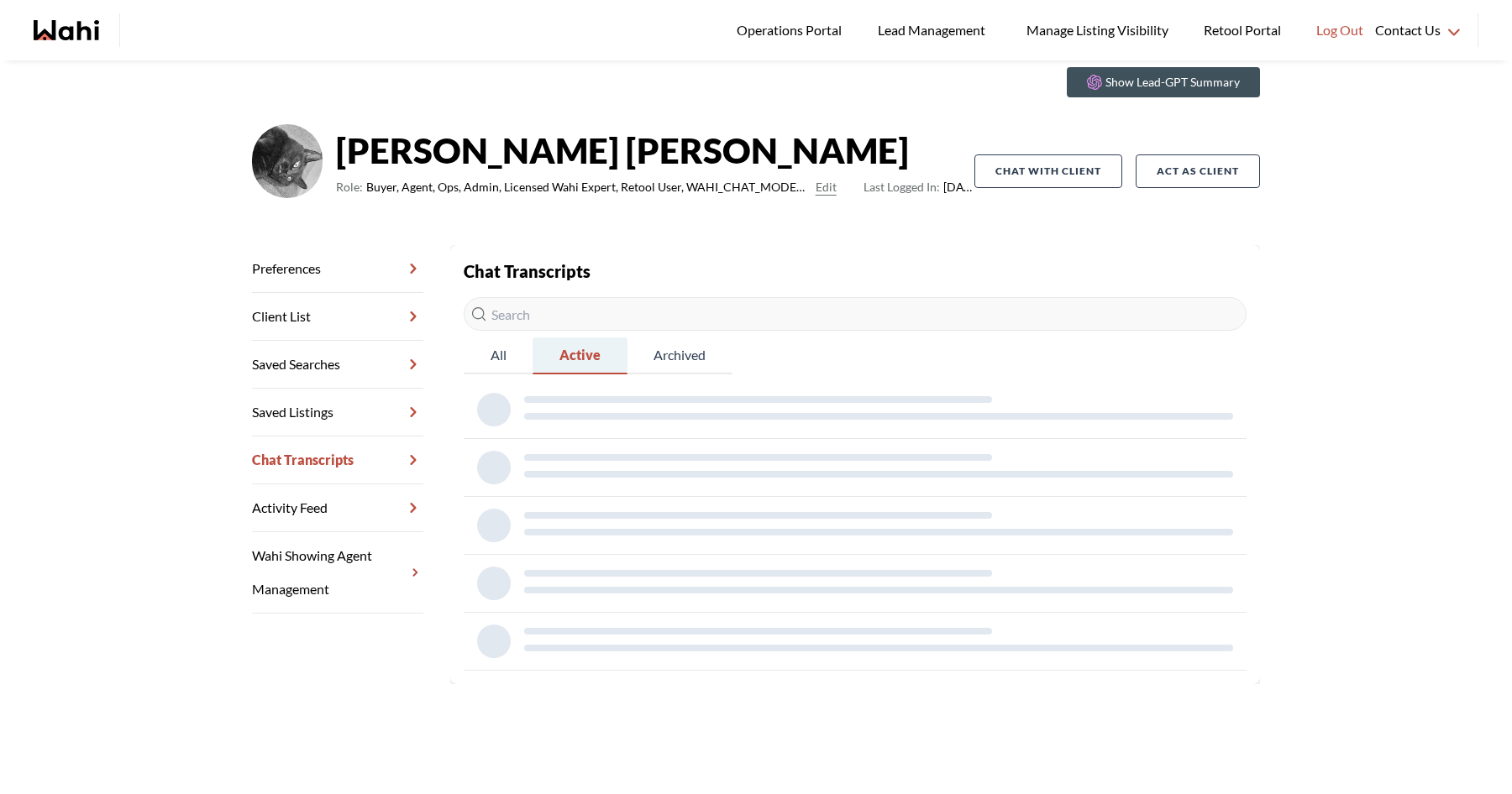
scroll to position [144, 0]
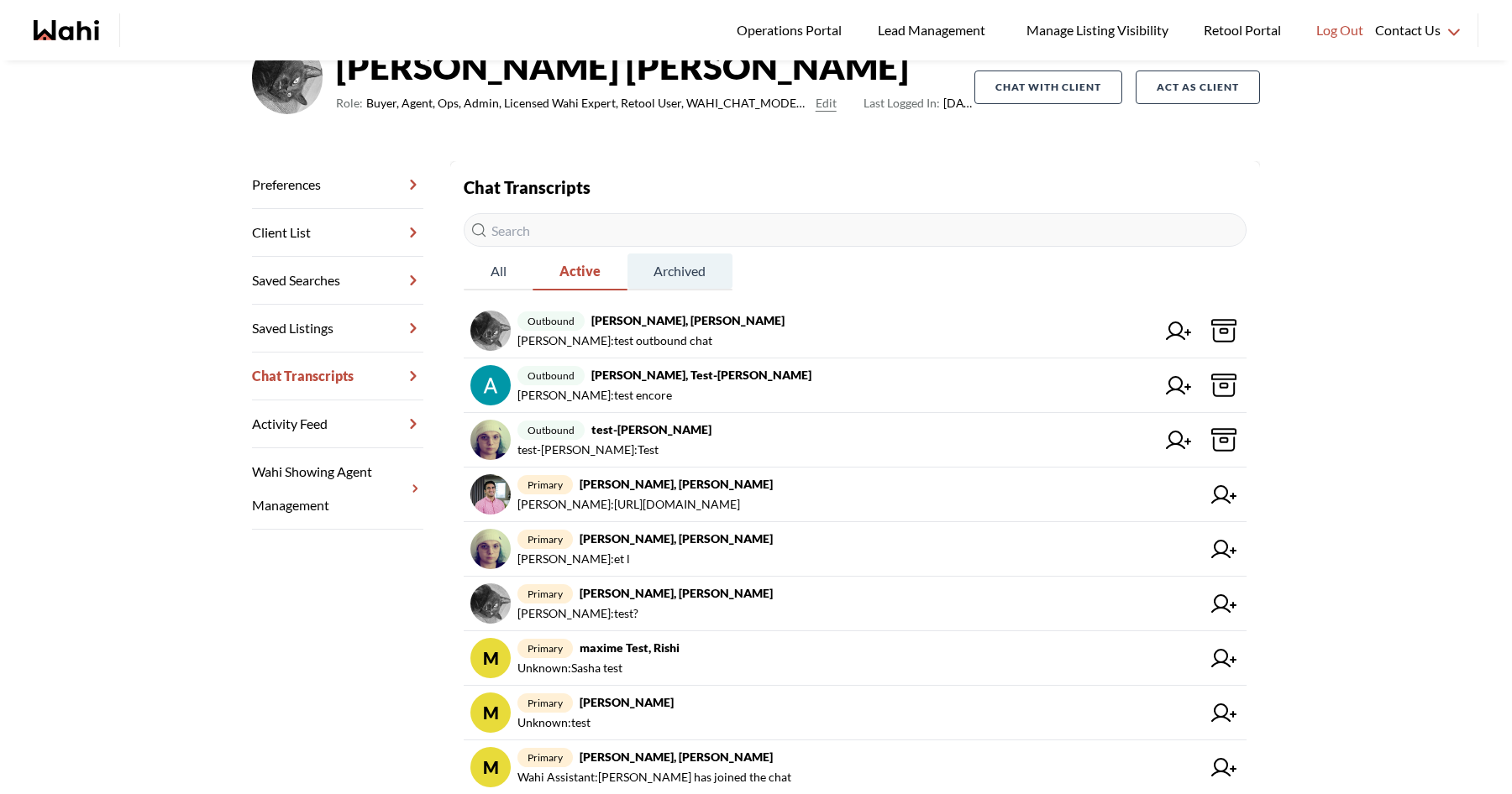
click at [679, 277] on span "Archived" at bounding box center [680, 271] width 105 height 35
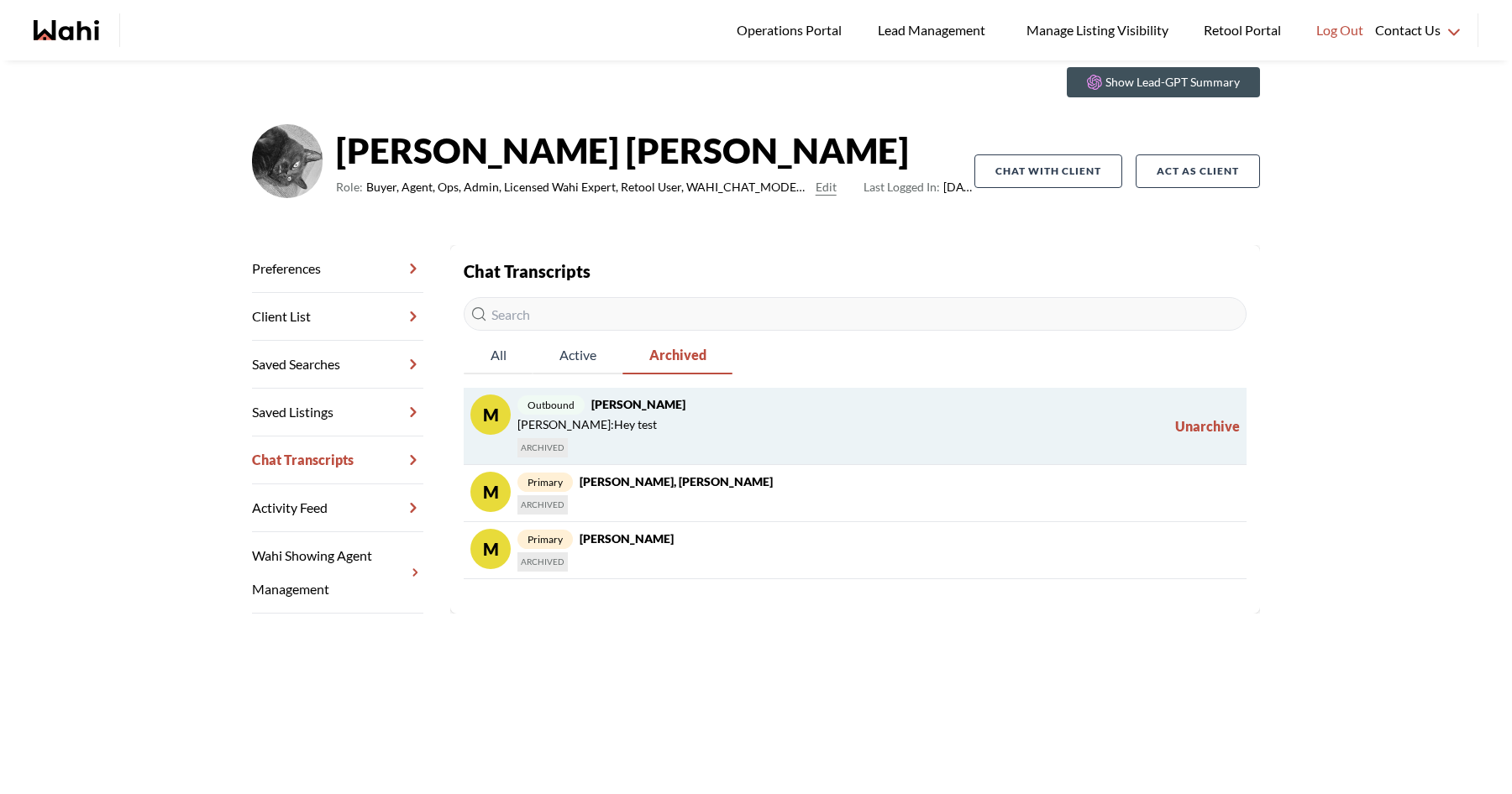
click at [621, 429] on span "Maxime Lefebvre : Hey test" at bounding box center [587, 425] width 140 height 20
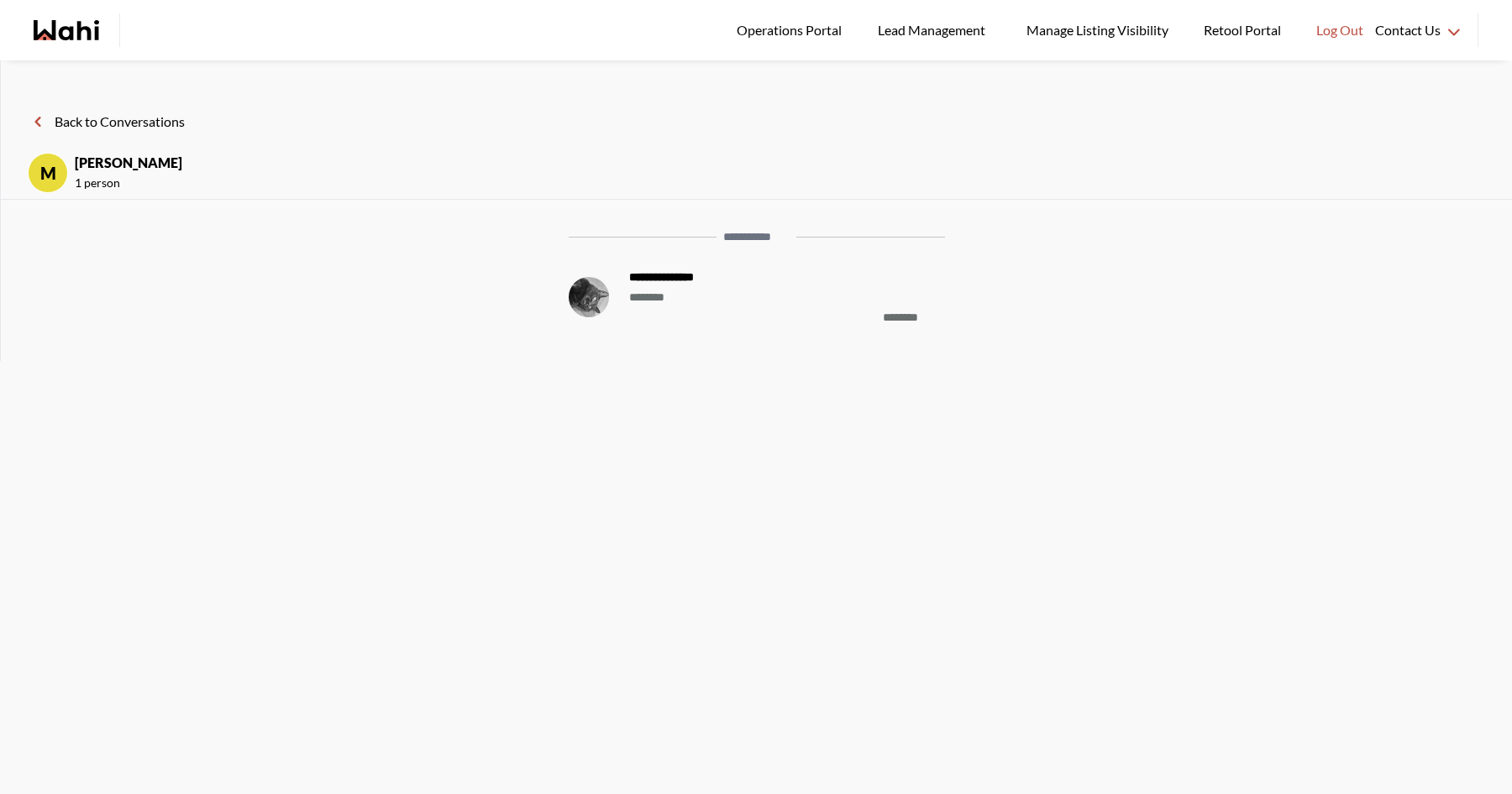
click at [105, 117] on button "Back to Conversations" at bounding box center [106, 122] width 157 height 22
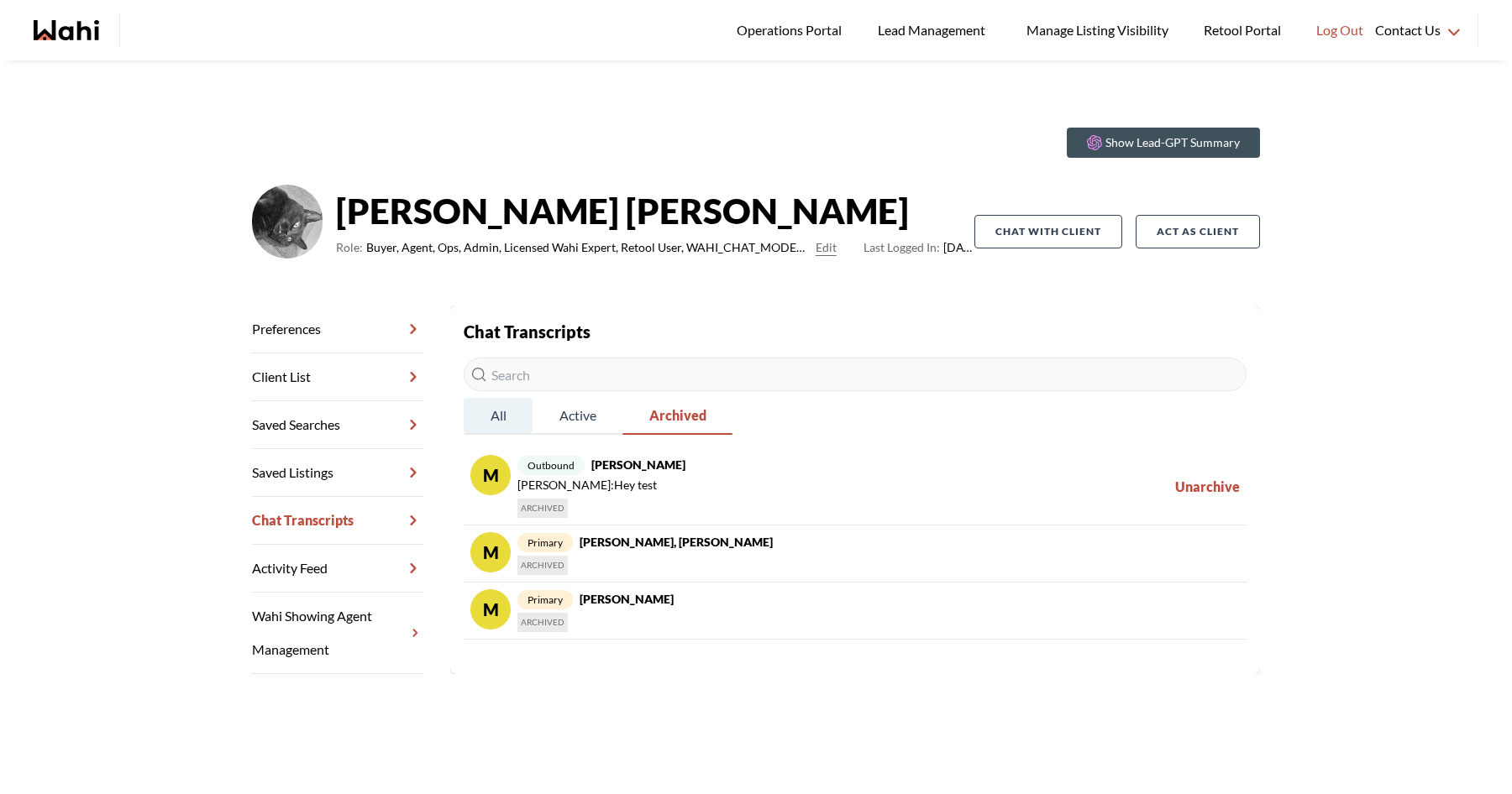
click at [510, 417] on span "All" at bounding box center [498, 416] width 69 height 35
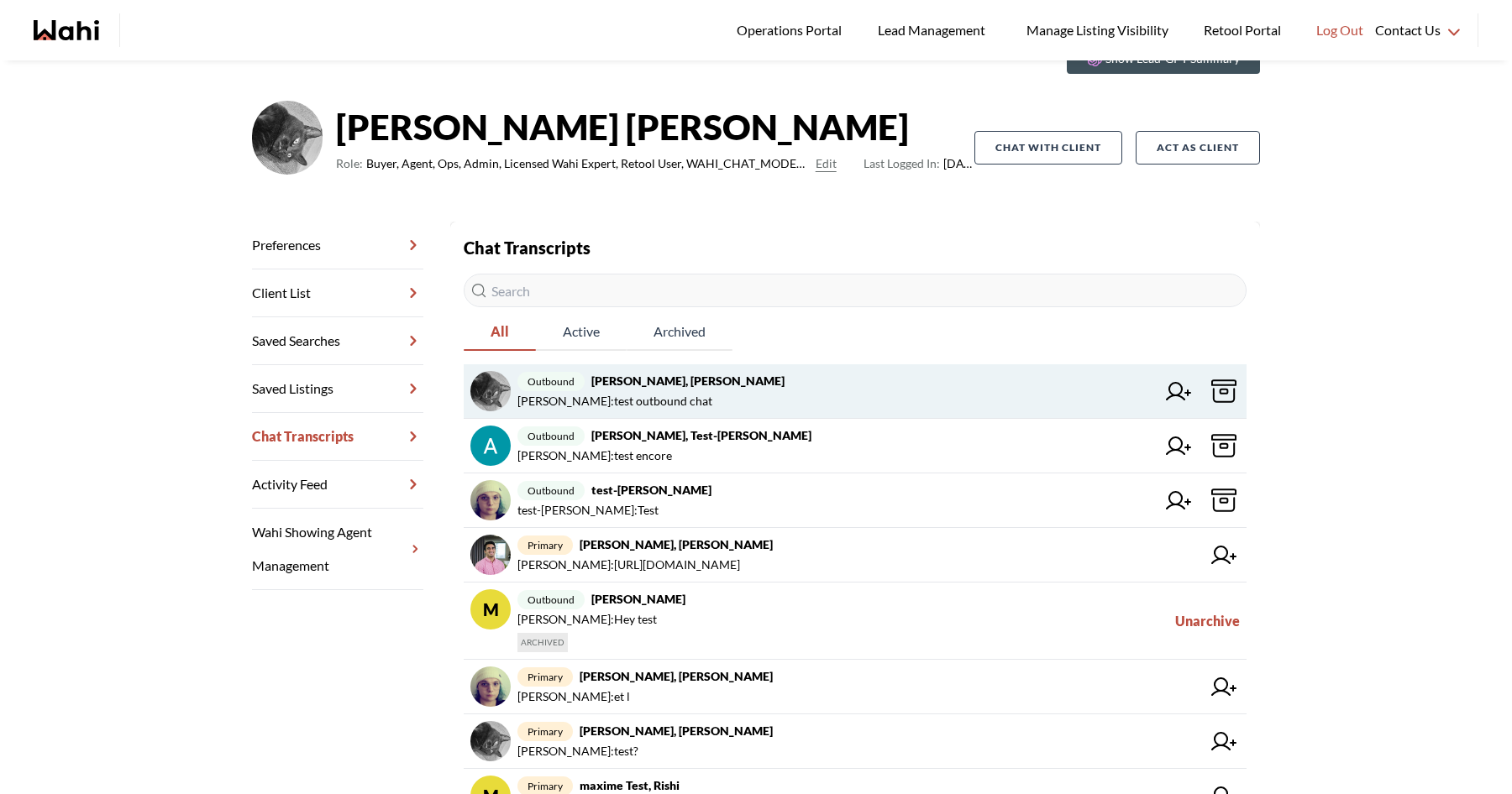
scroll to position [91, 0]
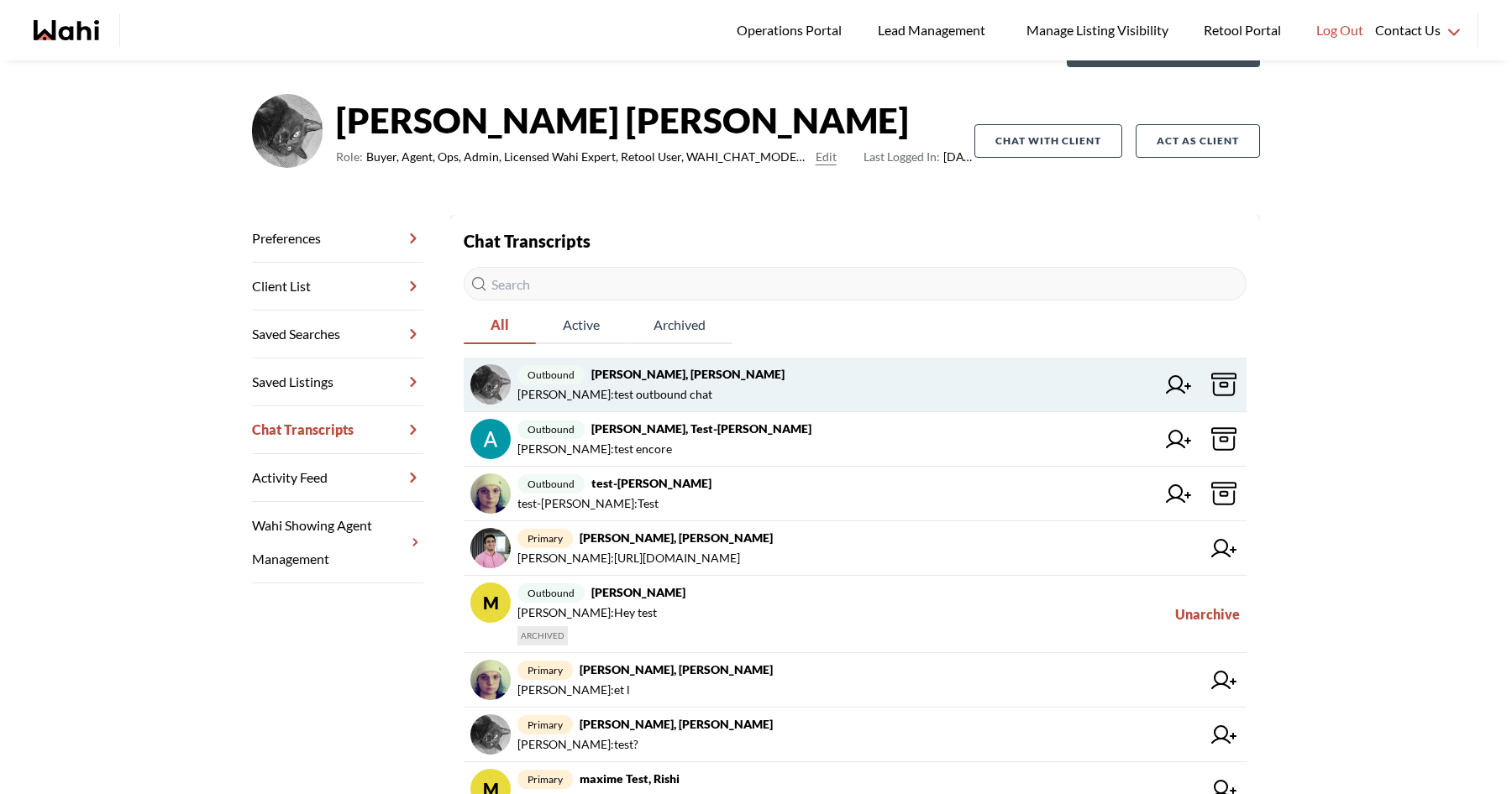
click at [1226, 388] on icon at bounding box center [1224, 385] width 25 height 25
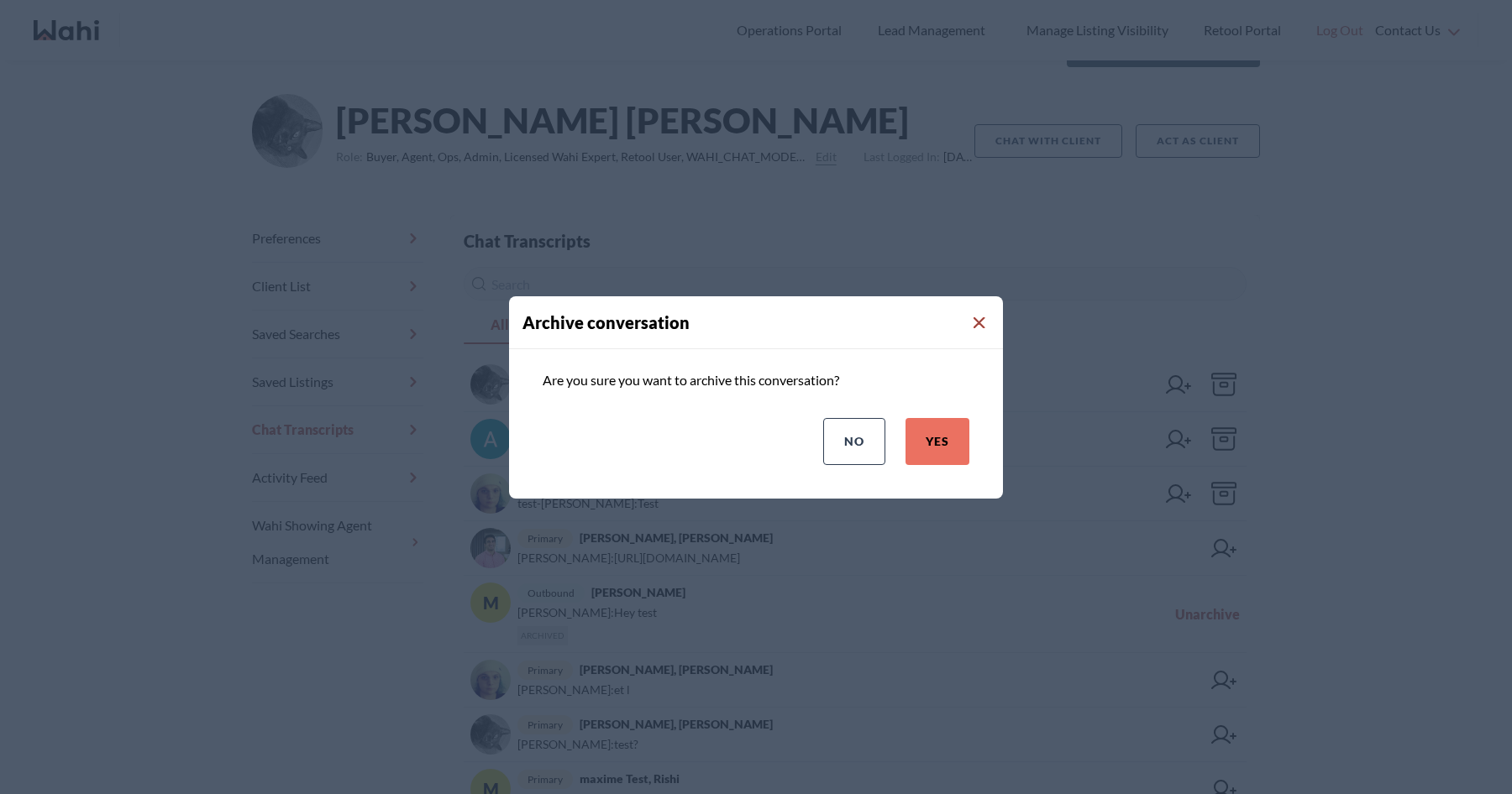
click at [980, 323] on icon "Close Modal" at bounding box center [980, 323] width 12 height 12
